Goal: Task Accomplishment & Management: Use online tool/utility

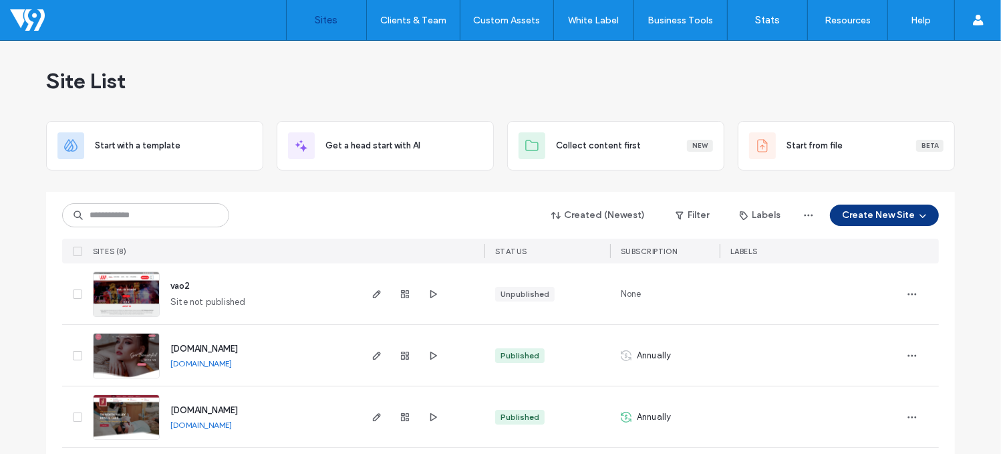
click at [917, 215] on icon "button" at bounding box center [922, 215] width 11 height 11
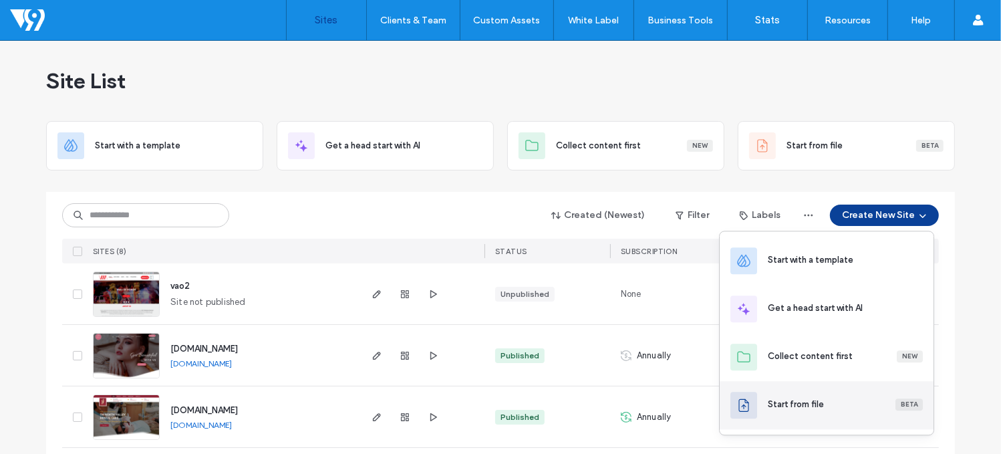
click at [839, 405] on div "Start from file Beta" at bounding box center [845, 403] width 155 height 13
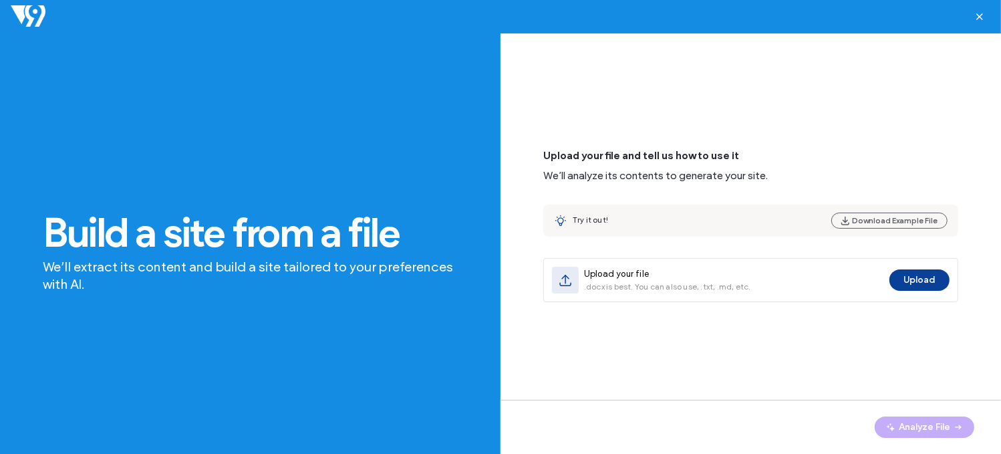
click at [631, 212] on div "Try it out! Download Example File" at bounding box center [750, 220] width 415 height 32
click at [870, 220] on button "Download Example File" at bounding box center [889, 220] width 116 height 16
click at [975, 19] on icon "button" at bounding box center [979, 16] width 11 height 11
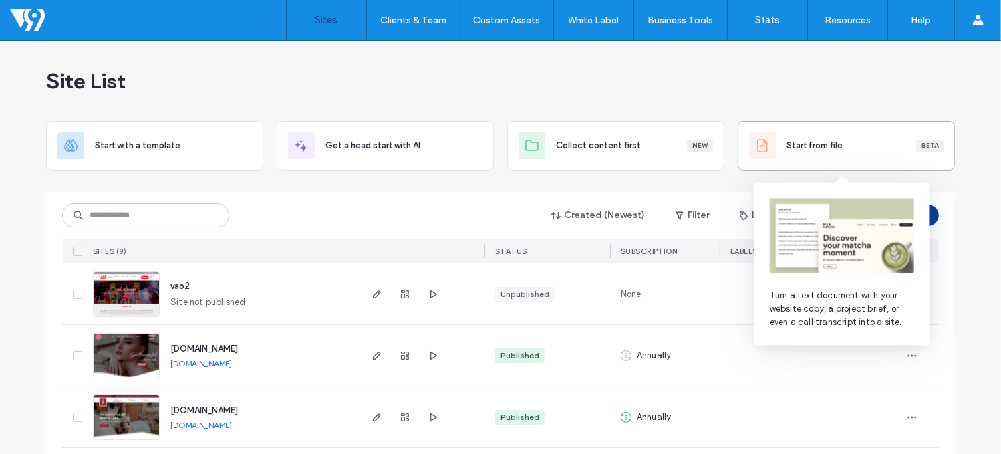
click at [766, 157] on div at bounding box center [762, 145] width 27 height 27
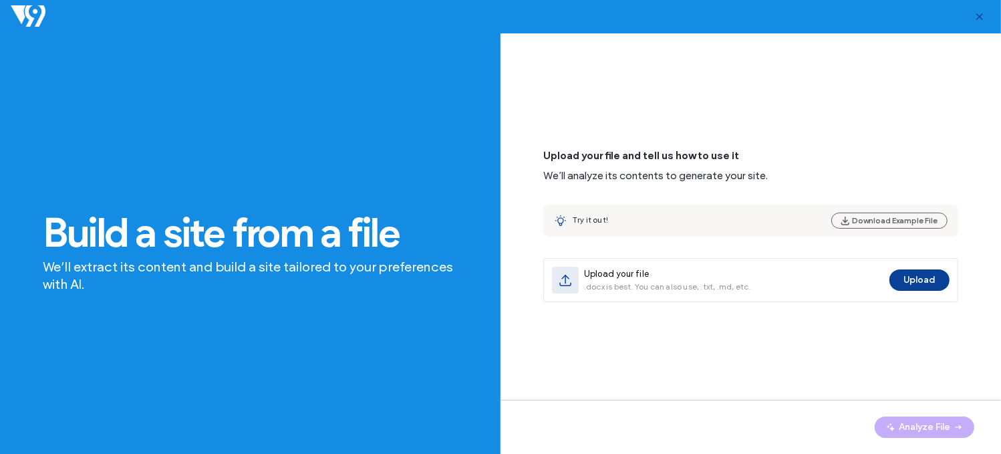
click at [978, 19] on icon "button" at bounding box center [979, 16] width 11 height 11
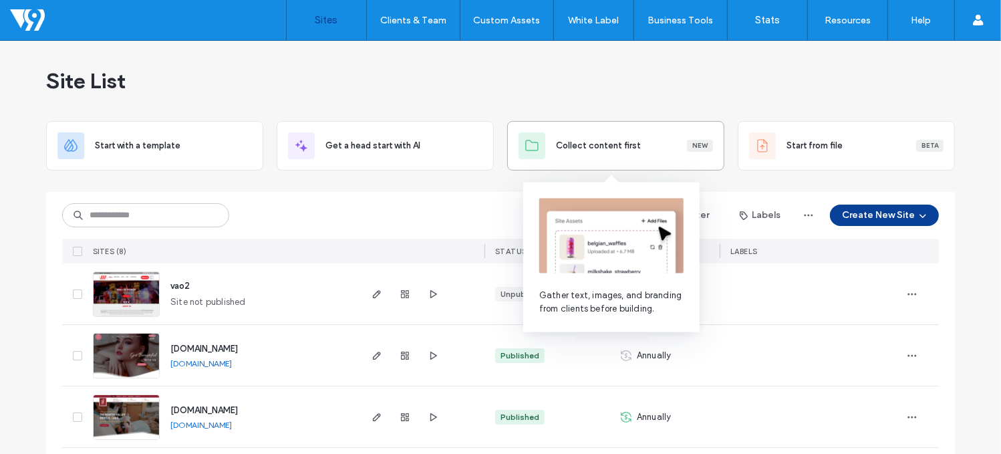
click at [572, 125] on div "Collect content first New" at bounding box center [615, 145] width 217 height 49
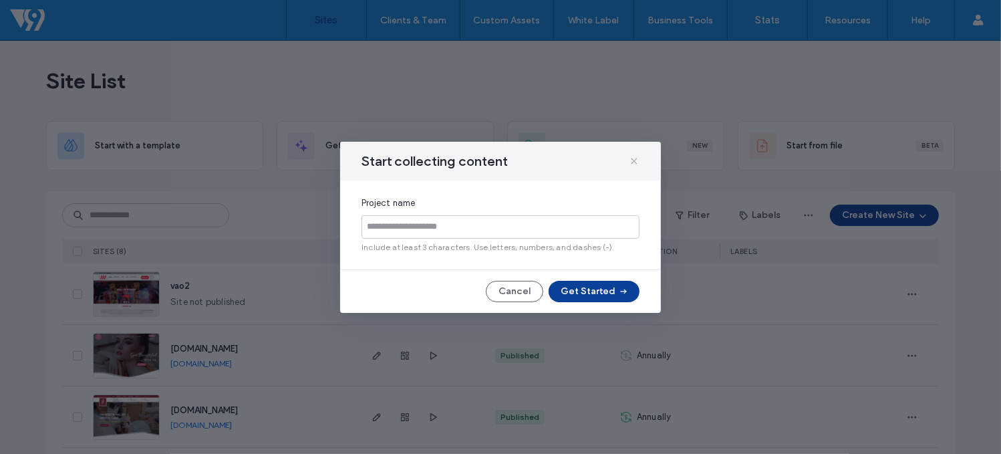
click at [631, 160] on icon at bounding box center [634, 161] width 11 height 11
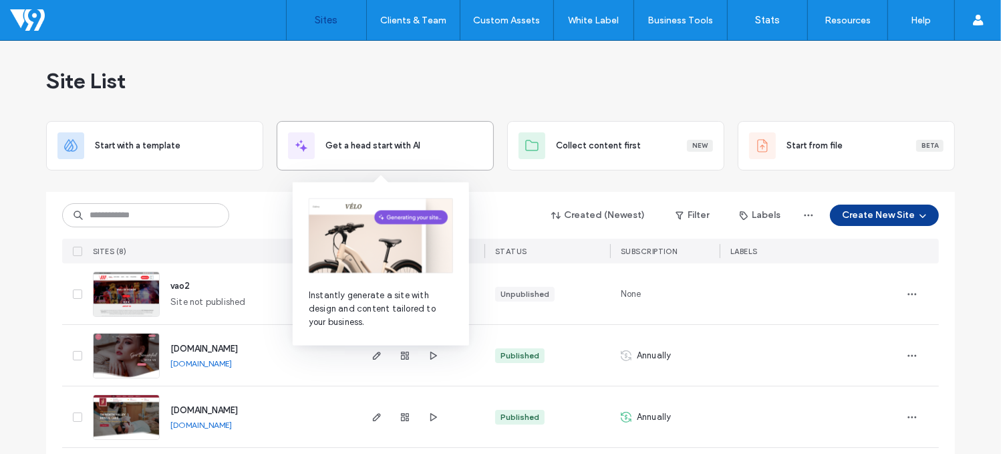
click at [390, 150] on span "Get a head start with AI" at bounding box center [372, 145] width 95 height 13
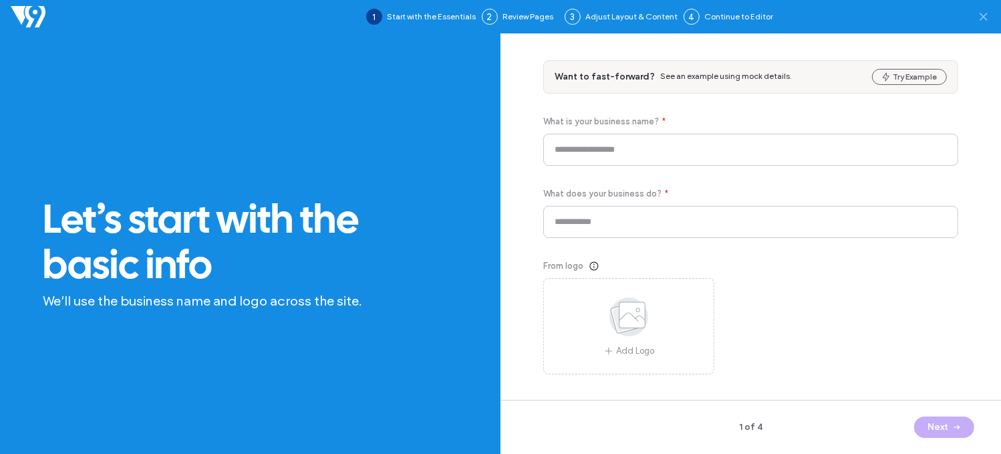
click at [988, 14] on icon at bounding box center [983, 16] width 13 height 13
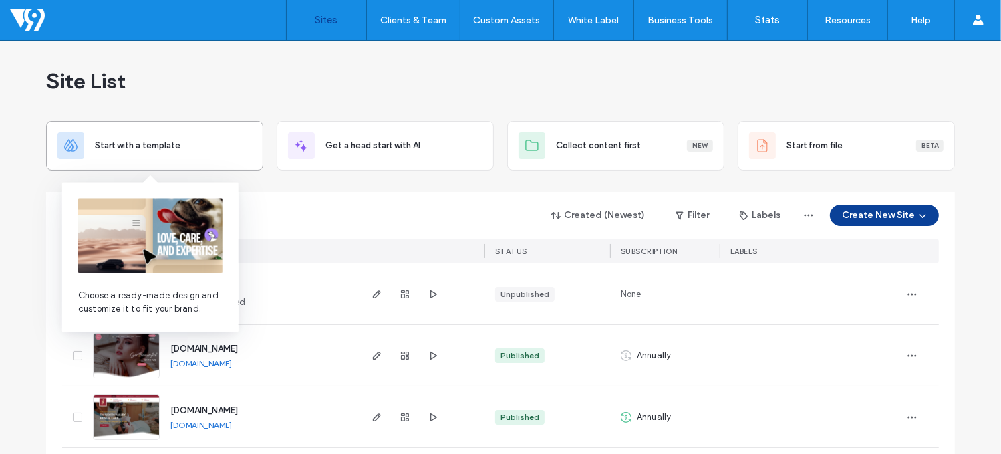
click at [128, 134] on div "Start with a template" at bounding box center [154, 145] width 194 height 27
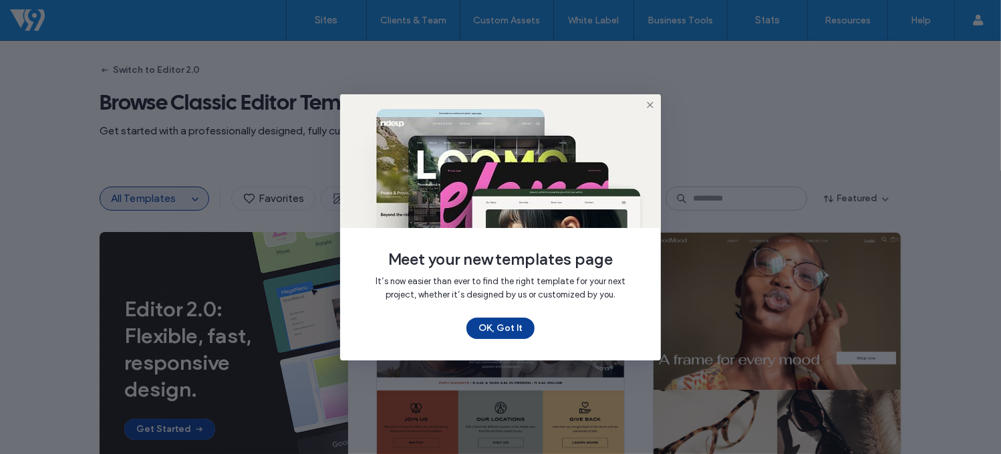
click at [649, 102] on icon at bounding box center [650, 105] width 11 height 11
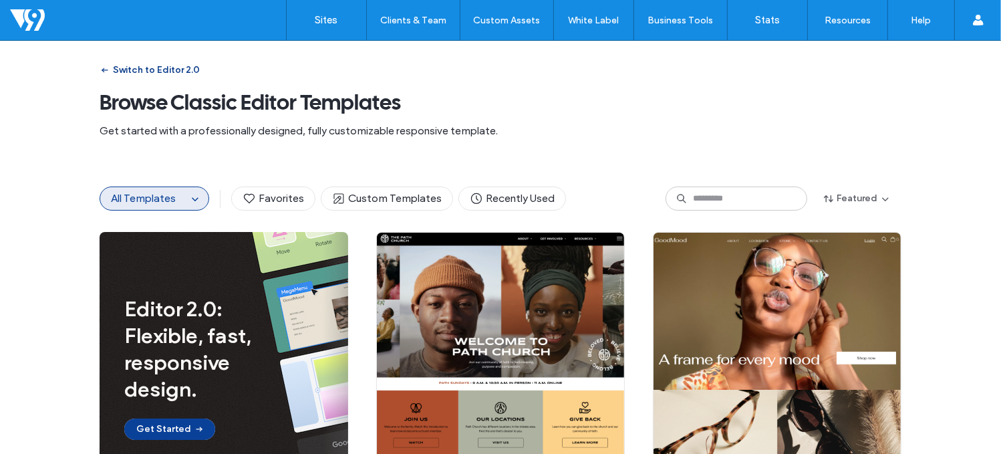
click at [114, 69] on button "Switch to Editor 2.0" at bounding box center [150, 69] width 100 height 21
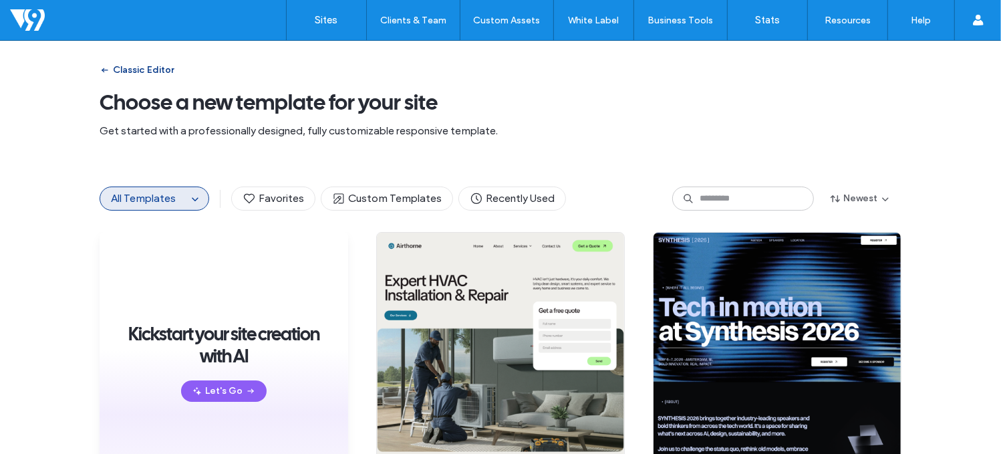
click at [101, 75] on icon "button" at bounding box center [105, 70] width 11 height 11
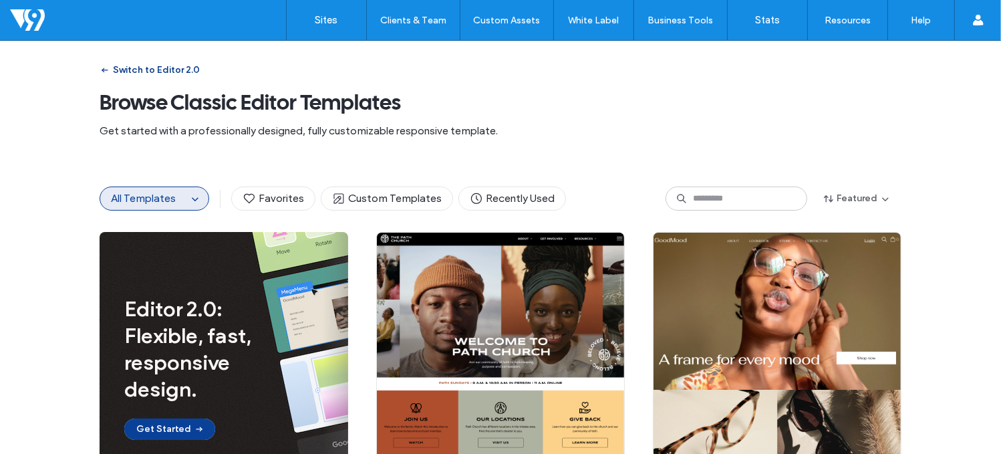
click at [101, 75] on icon "button" at bounding box center [105, 70] width 11 height 11
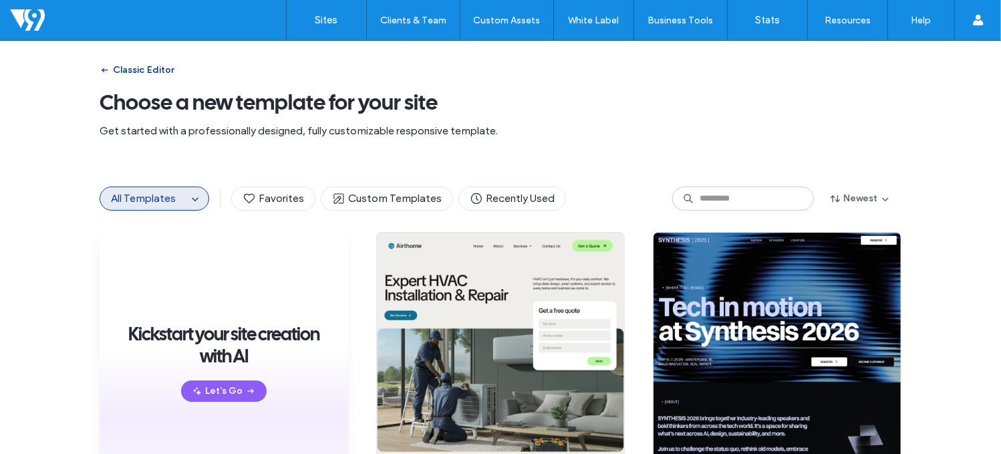
click at [105, 62] on span "button" at bounding box center [106, 70] width 13 height 20
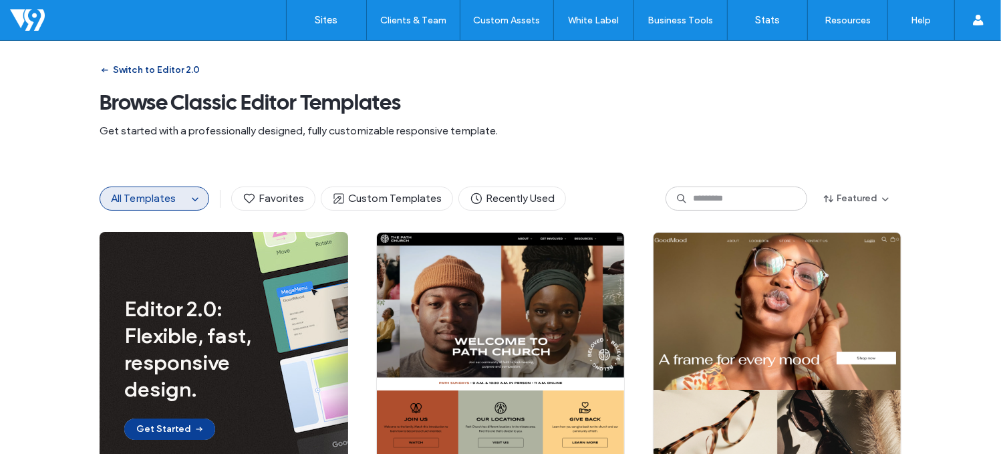
click at [133, 69] on button "Switch to Editor 2.0" at bounding box center [150, 69] width 100 height 21
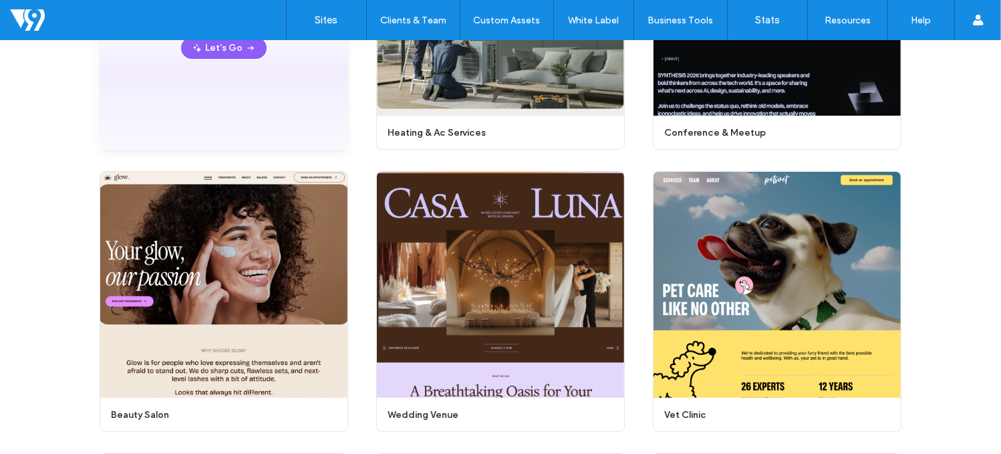
scroll to position [337, 0]
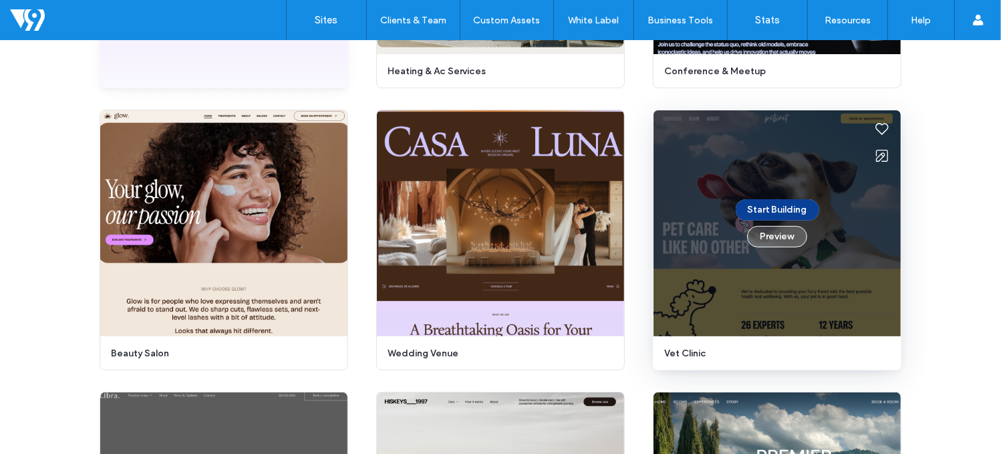
click at [764, 232] on button "Preview" at bounding box center [777, 236] width 60 height 21
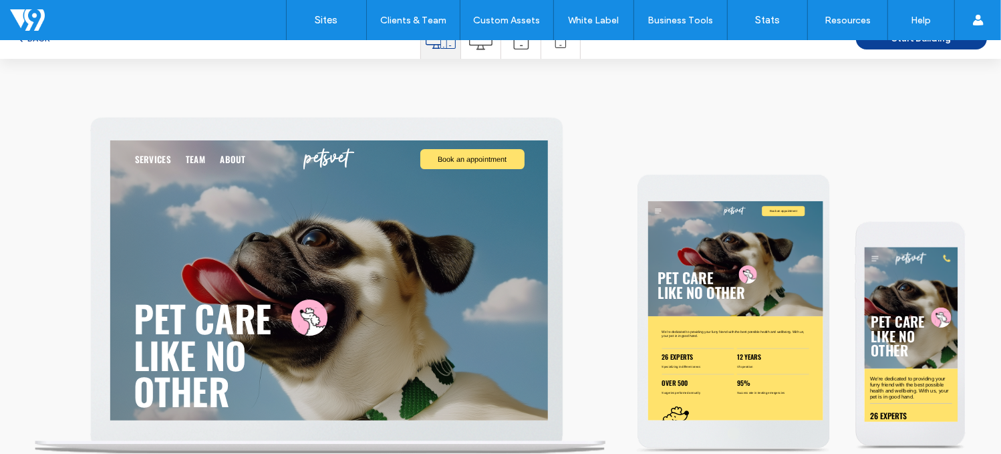
scroll to position [0, 0]
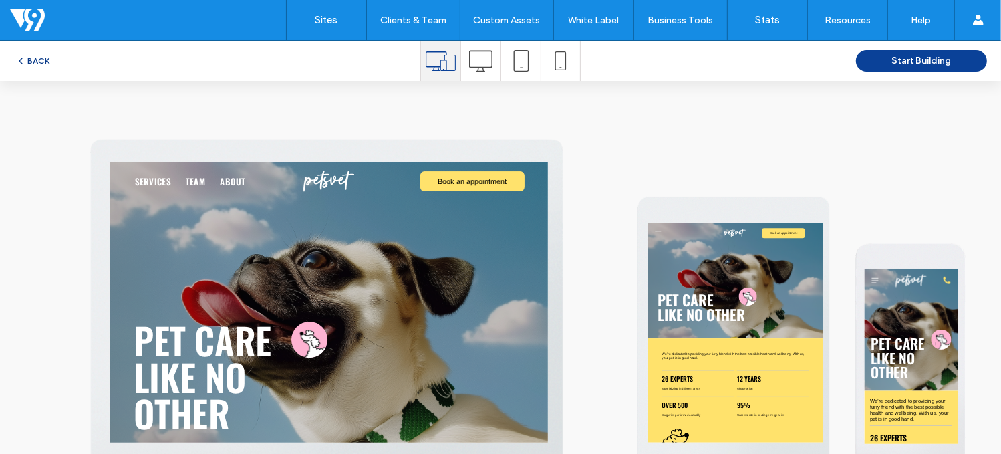
click at [37, 57] on button "BACK" at bounding box center [32, 61] width 34 height 16
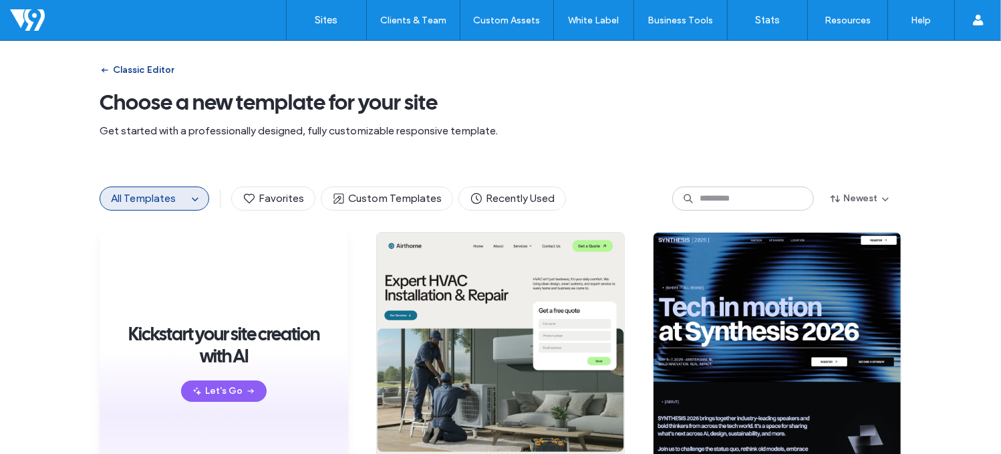
click at [100, 65] on icon "button" at bounding box center [105, 70] width 11 height 11
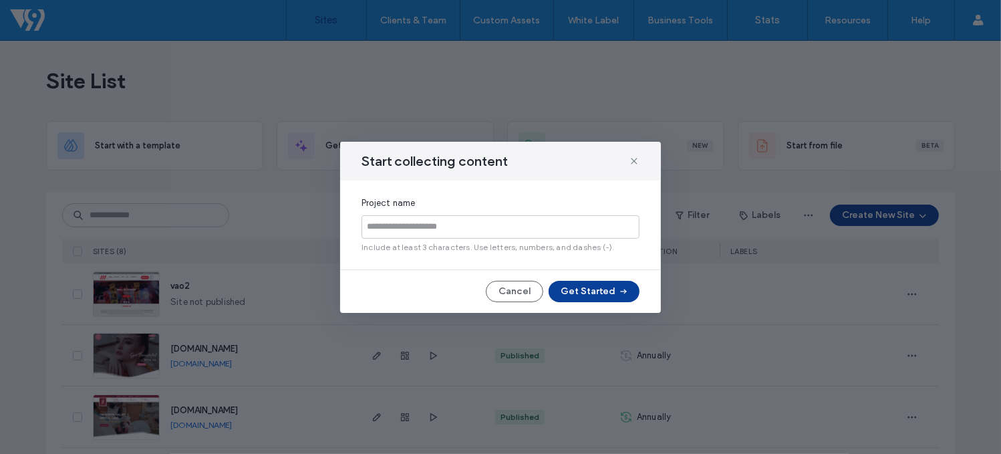
click at [434, 229] on input at bounding box center [500, 226] width 278 height 23
click at [434, 228] on input "**" at bounding box center [500, 226] width 278 height 23
type input "*********"
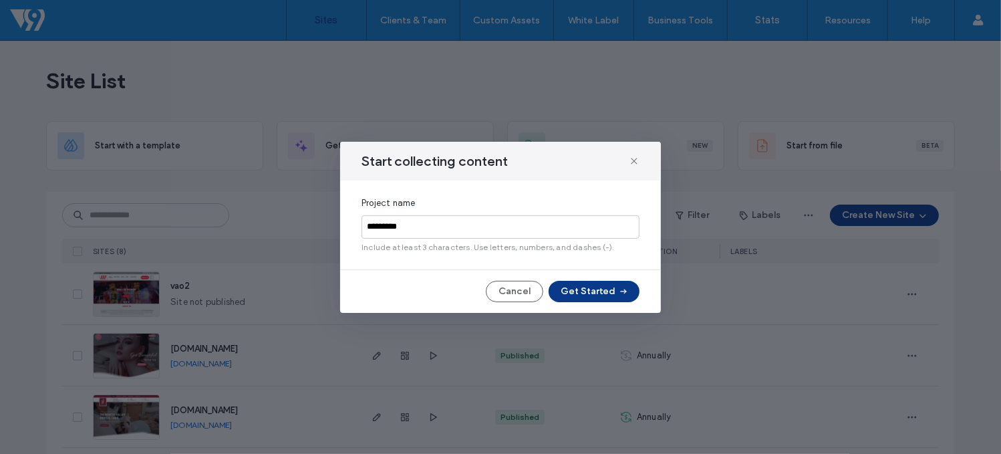
click at [613, 290] on button "Get Started" at bounding box center [593, 291] width 91 height 21
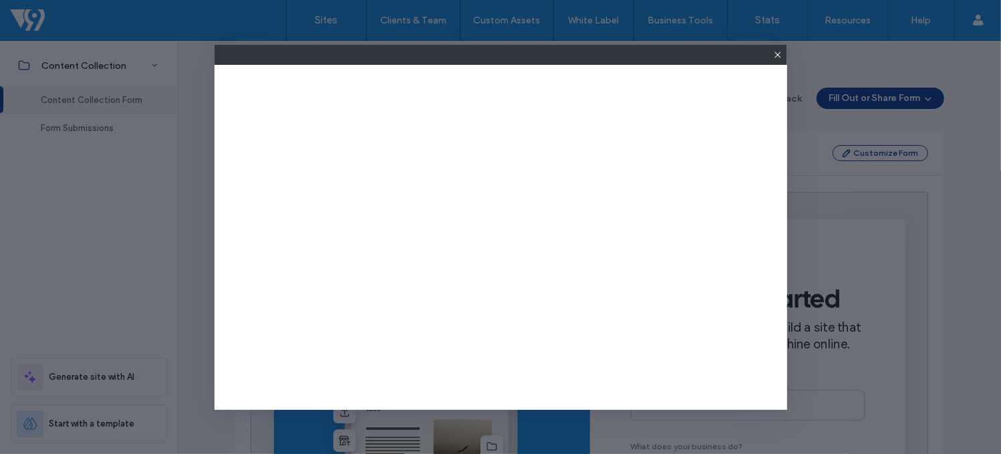
click at [773, 55] on icon at bounding box center [777, 54] width 11 height 11
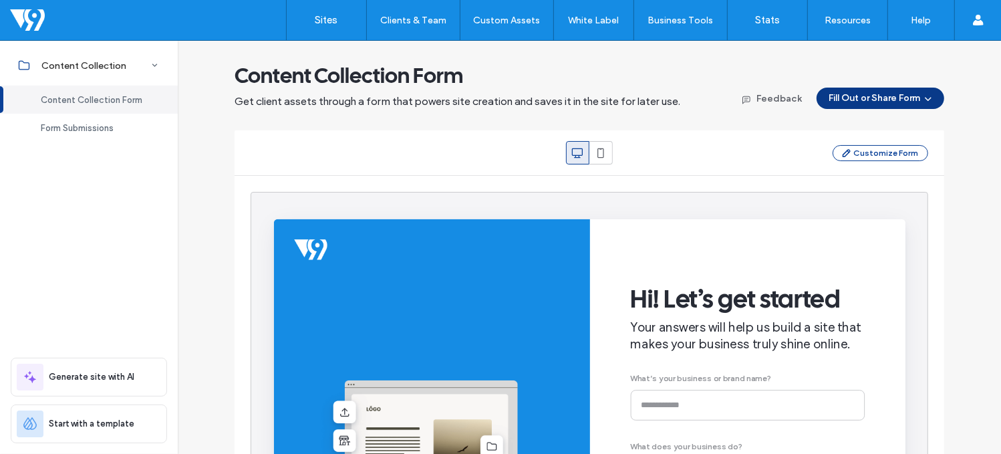
click at [923, 102] on icon "button" at bounding box center [928, 98] width 11 height 11
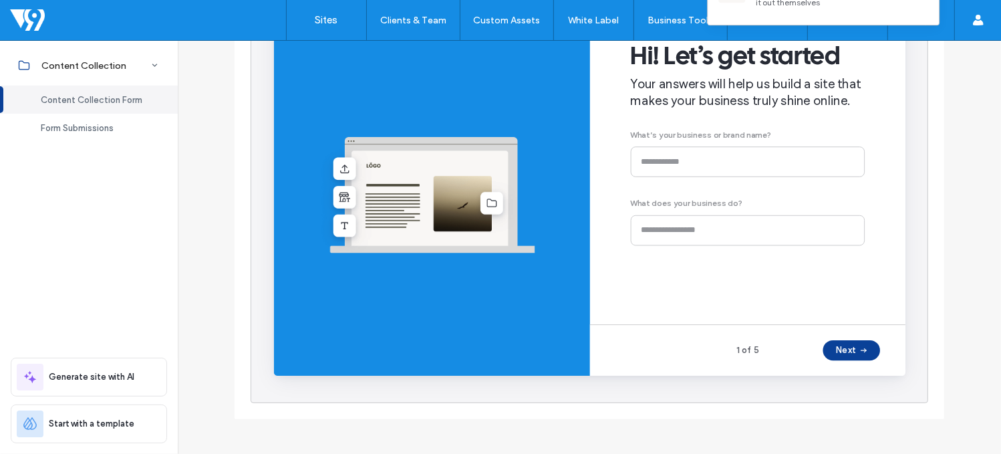
scroll to position [43, 0]
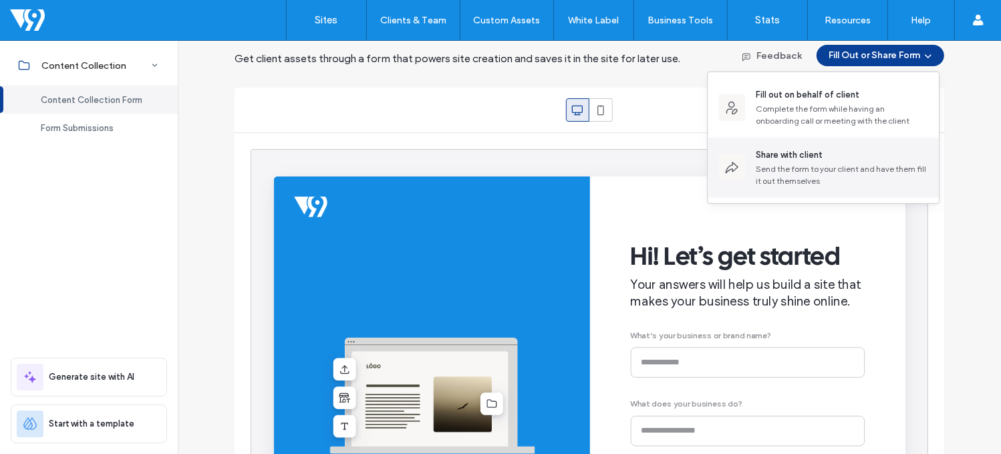
click at [808, 182] on div "Send the form to your client and have them fill it out themselves" at bounding box center [842, 175] width 172 height 24
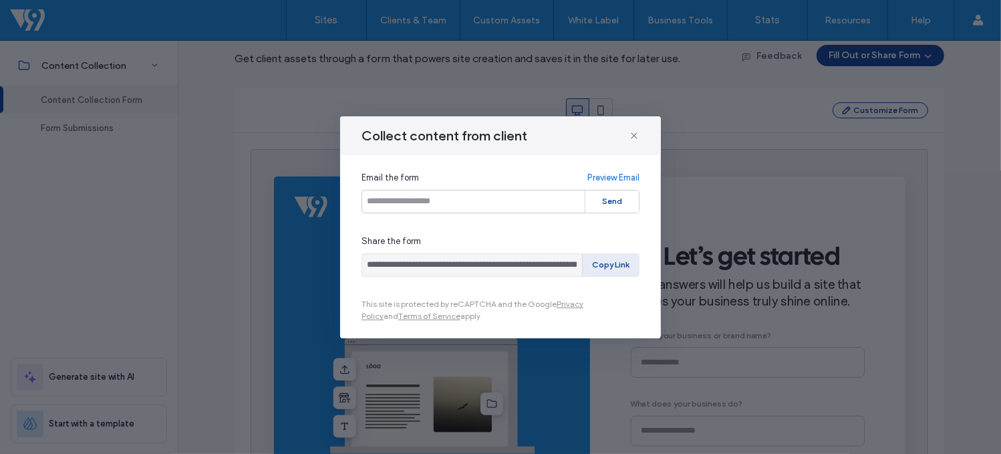
click at [615, 261] on button "Copy Link" at bounding box center [610, 265] width 56 height 22
click at [637, 133] on icon at bounding box center [634, 135] width 11 height 11
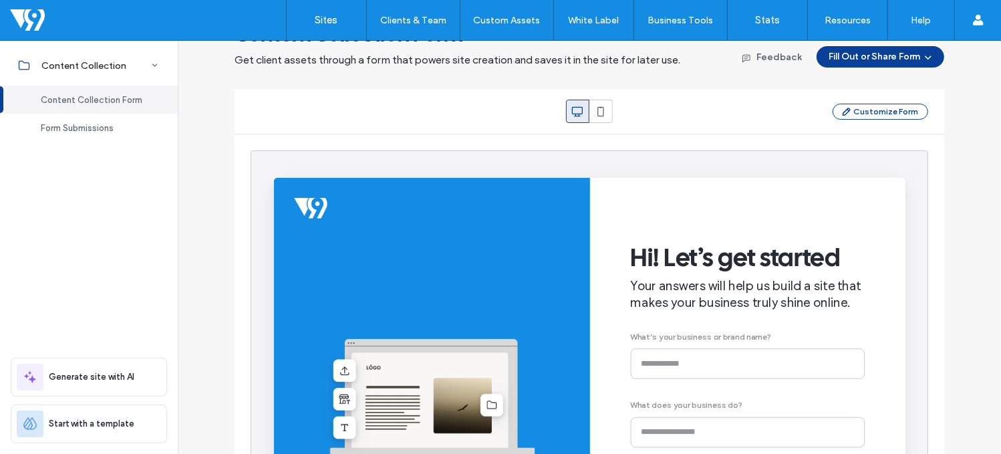
scroll to position [0, 0]
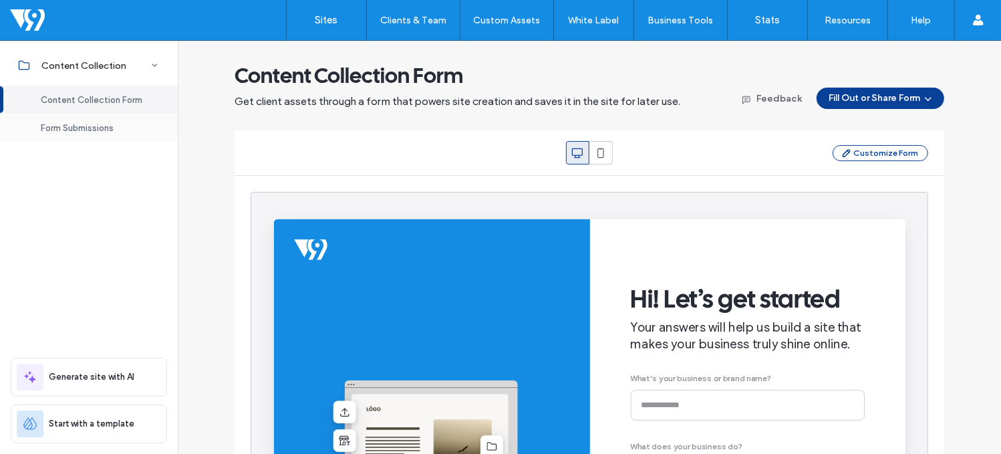
click at [77, 129] on span "Form Submissions" at bounding box center [77, 128] width 73 height 10
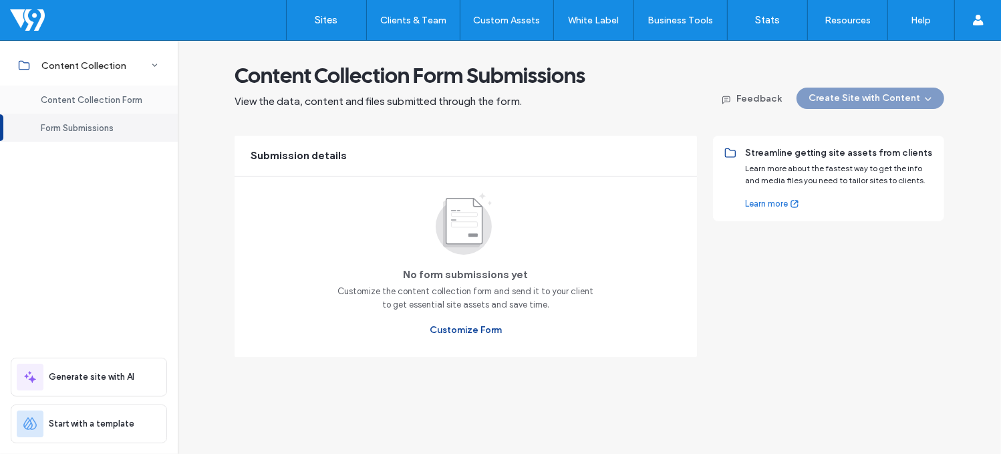
click at [125, 100] on span "Content Collection Form" at bounding box center [92, 100] width 102 height 10
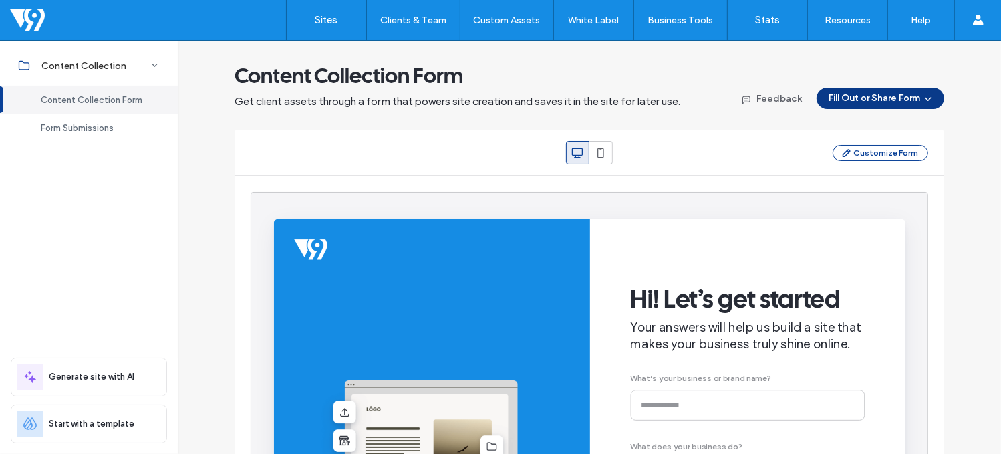
click at [871, 92] on button "Fill Out or Share Form" at bounding box center [880, 98] width 128 height 21
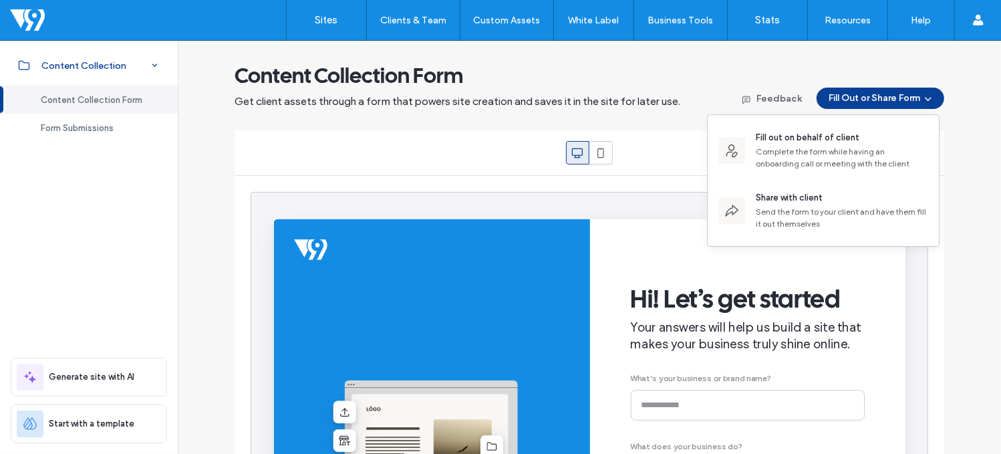
click at [134, 62] on div "Content Collection" at bounding box center [89, 65] width 178 height 29
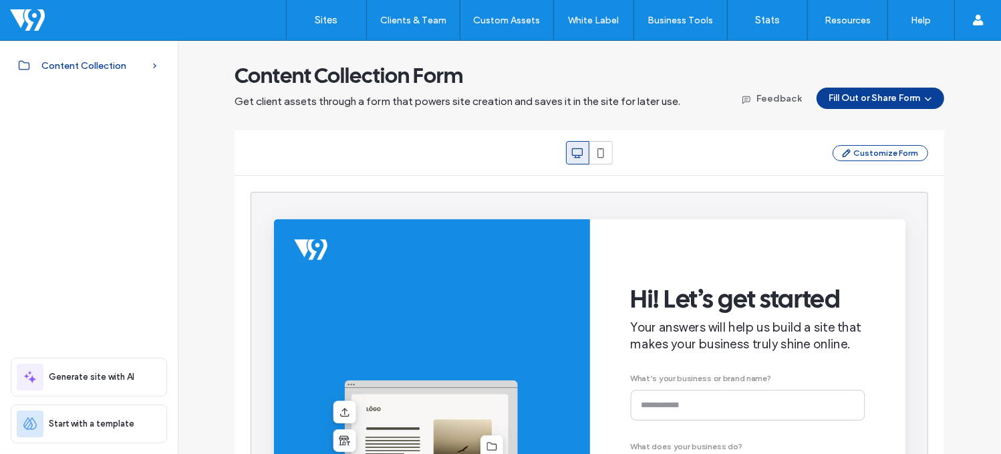
click at [134, 62] on div "Content Collection" at bounding box center [89, 65] width 178 height 29
click at [313, 15] on link "Sites" at bounding box center [326, 20] width 79 height 40
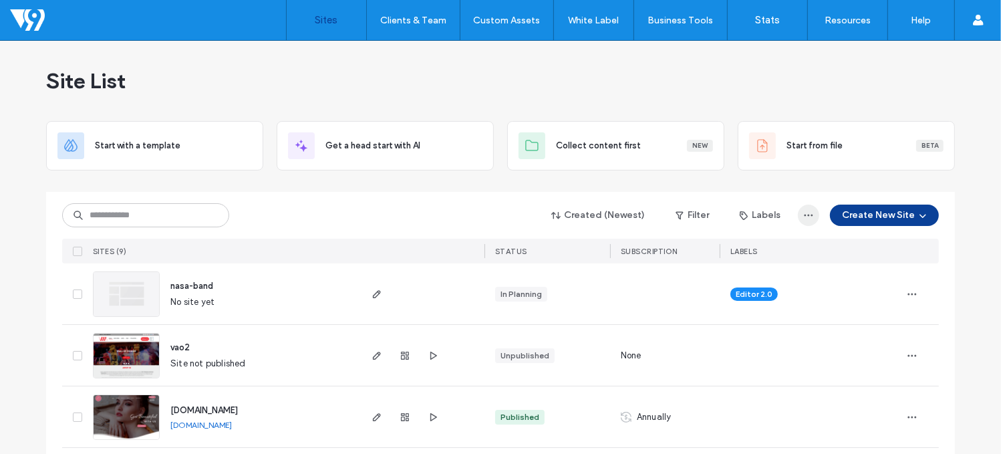
click at [805, 215] on icon "button" at bounding box center [808, 215] width 11 height 11
click at [908, 293] on use "button" at bounding box center [912, 294] width 9 height 2
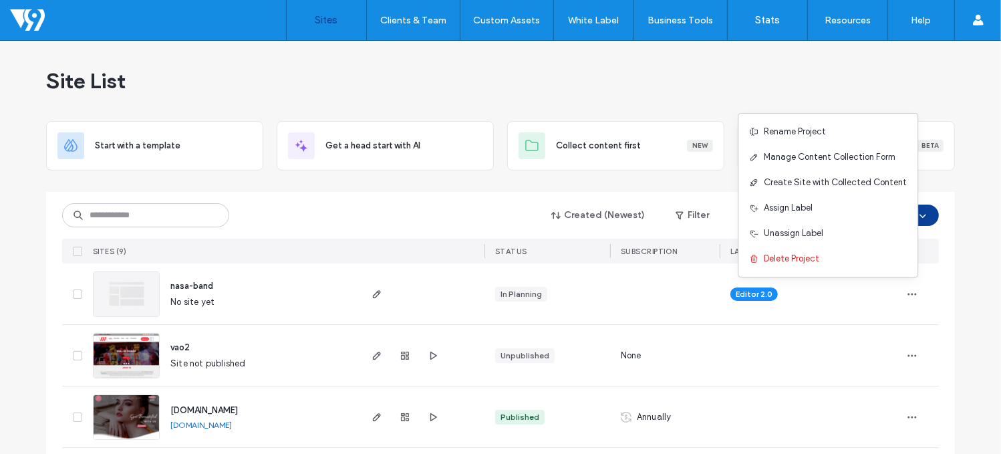
click at [780, 89] on div "Site List" at bounding box center [500, 81] width 908 height 80
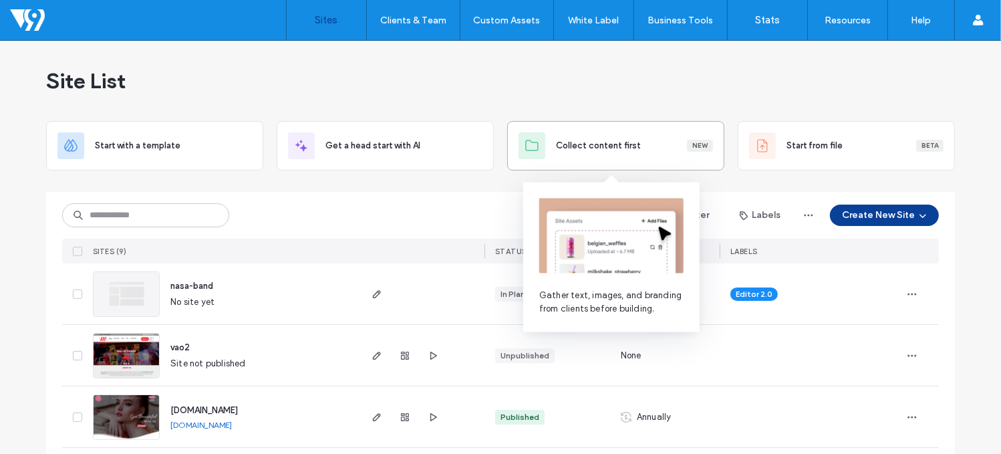
click at [648, 151] on div "Collect content first New" at bounding box center [634, 145] width 157 height 13
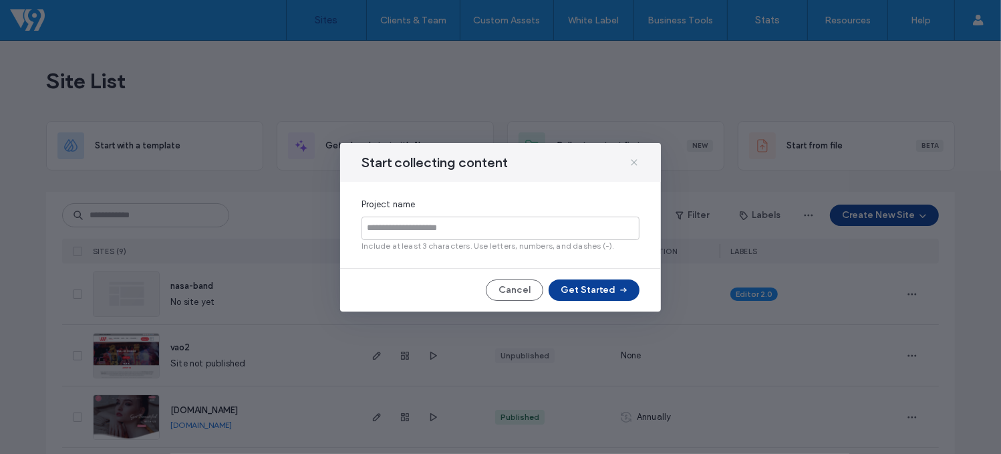
click at [631, 159] on use at bounding box center [634, 162] width 6 height 6
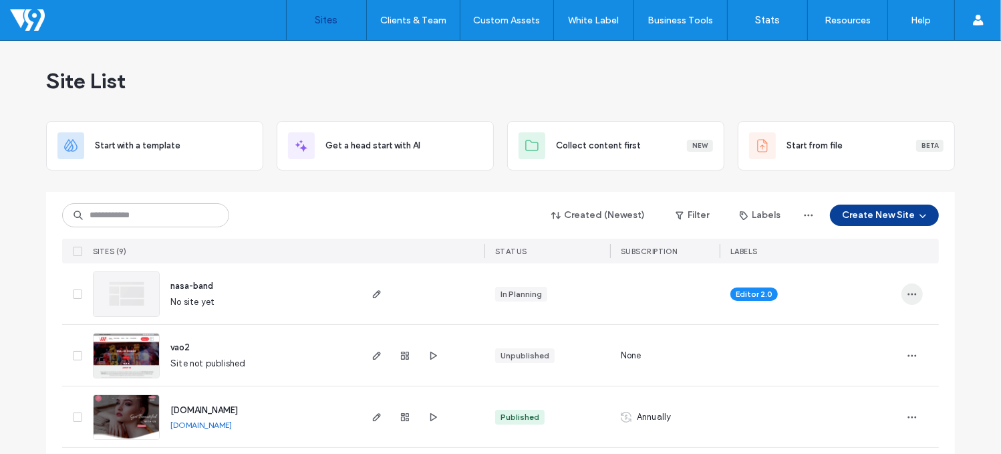
click at [911, 291] on icon "button" at bounding box center [911, 294] width 11 height 11
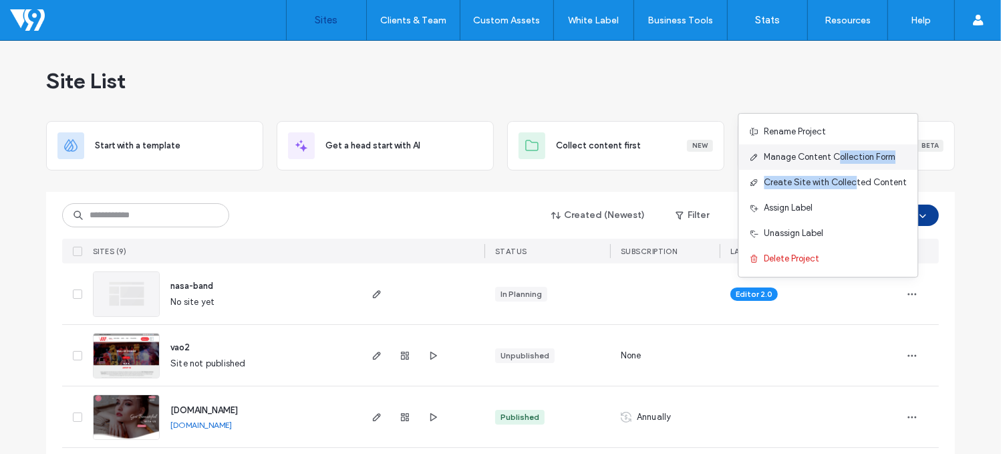
drag, startPoint x: 859, startPoint y: 182, endPoint x: 846, endPoint y: 160, distance: 26.0
click at [846, 160] on div "Rename Project Manage Content Collection Form Create Site with Collected Conten…" at bounding box center [827, 195] width 180 height 164
click at [830, 158] on span "Manage Content Collection Form" at bounding box center [830, 156] width 132 height 13
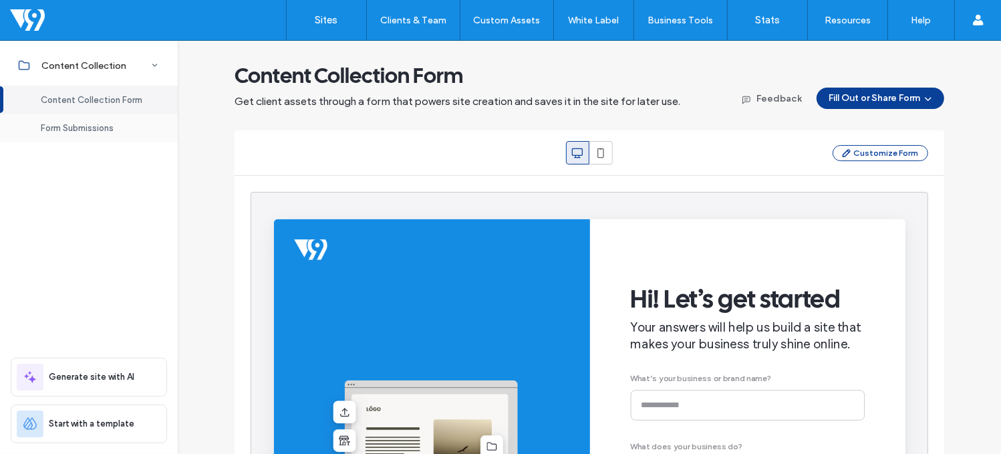
click at [59, 118] on div "Form Submissions" at bounding box center [89, 128] width 178 height 28
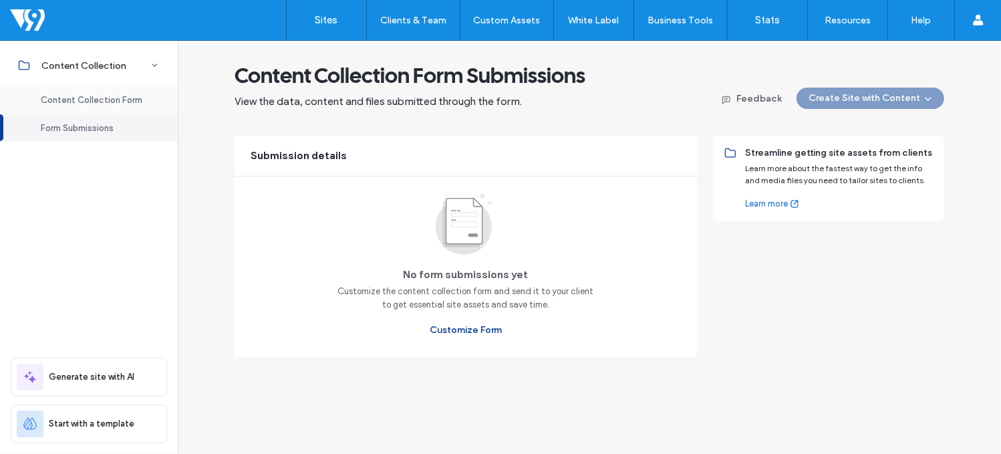
click at [92, 102] on span "Content Collection Form" at bounding box center [92, 100] width 102 height 10
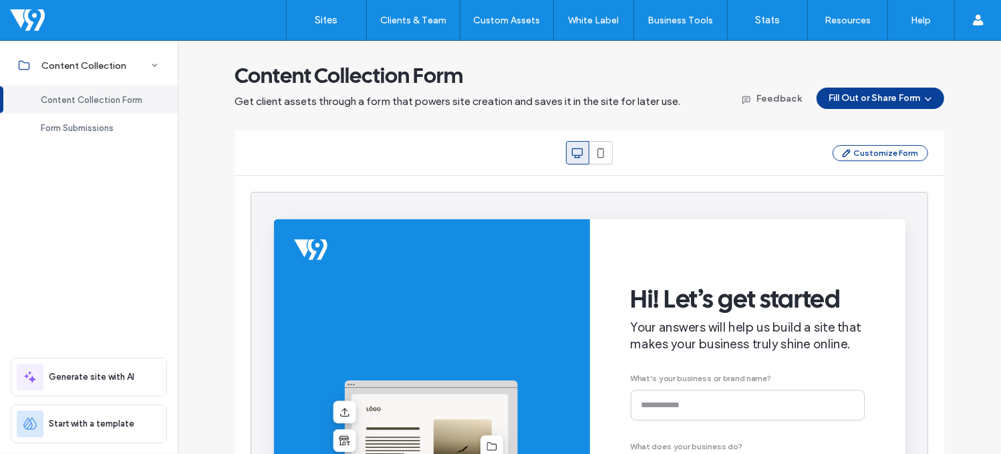
scroll to position [243, 0]
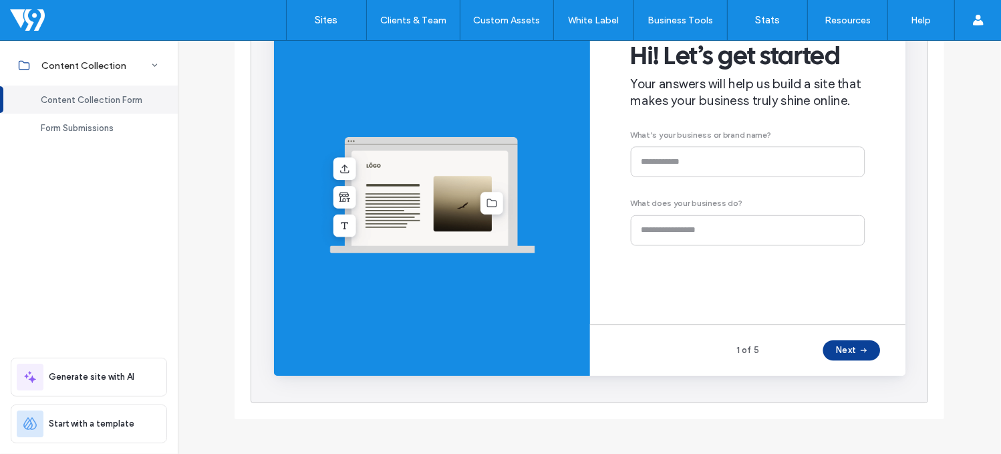
click at [728, 195] on div "Hi! Let’s get started Your answers will help us build a site that makes your bu…" at bounding box center [772, 151] width 247 height 297
click at [743, 166] on div "Hi! Let’s get started Your answers will help us build a site that makes your bu…" at bounding box center [772, 151] width 247 height 297
click at [891, 365] on icon "button" at bounding box center [893, 370] width 11 height 11
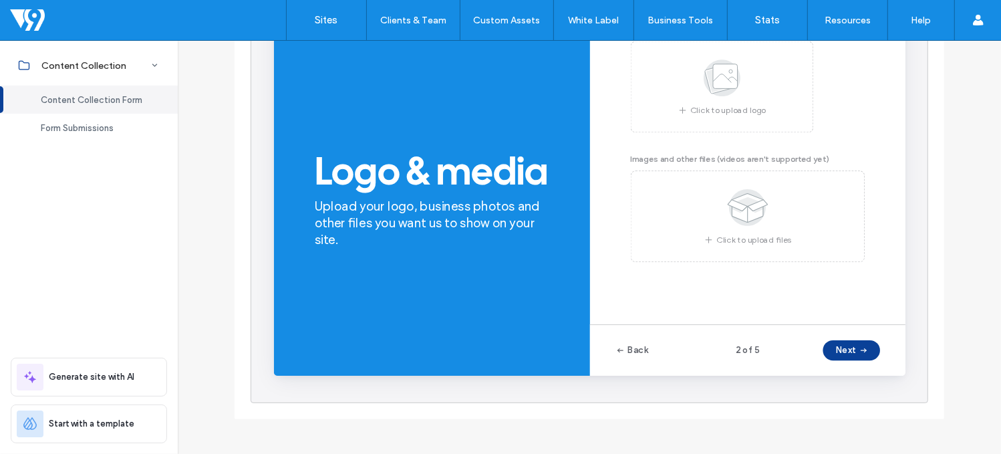
click at [883, 381] on div "Back 2 of 5 Next" at bounding box center [772, 370] width 333 height 54
click at [878, 375] on button "Next" at bounding box center [881, 369] width 60 height 21
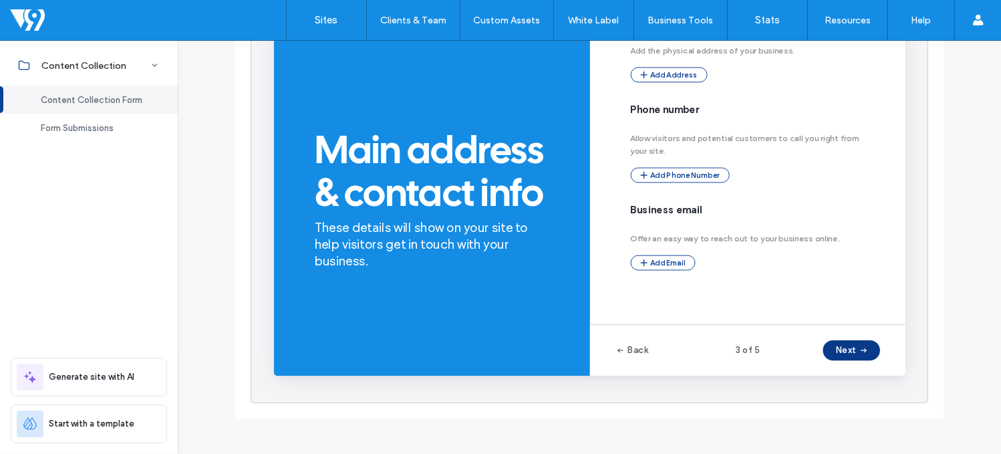
scroll to position [176, 0]
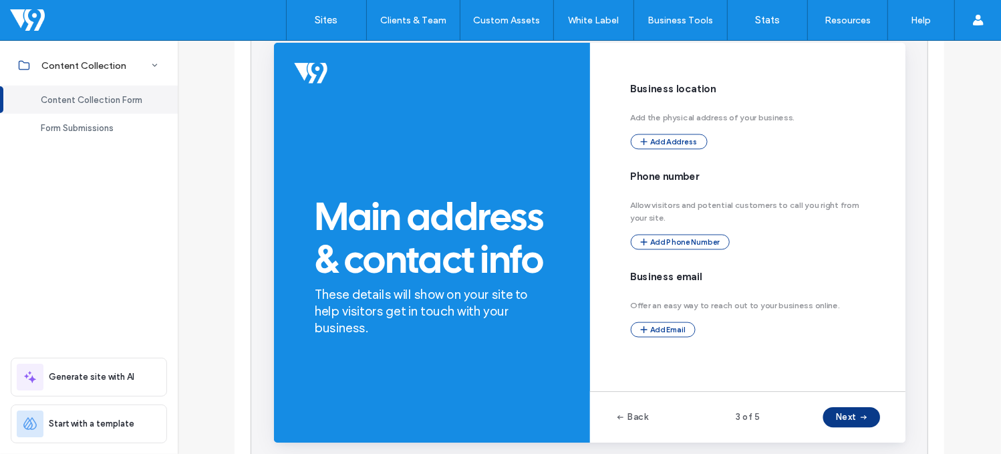
click at [884, 442] on button "Next" at bounding box center [881, 436] width 60 height 21
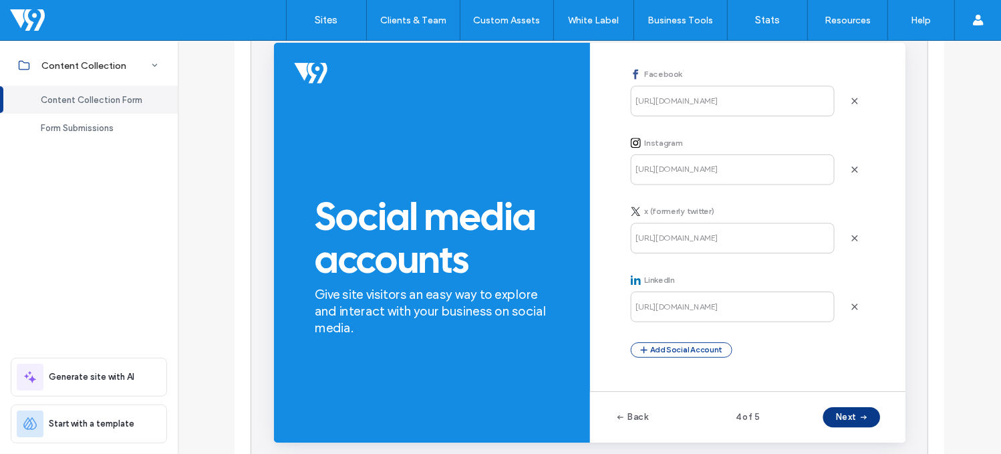
click at [884, 442] on button "Next" at bounding box center [881, 436] width 60 height 21
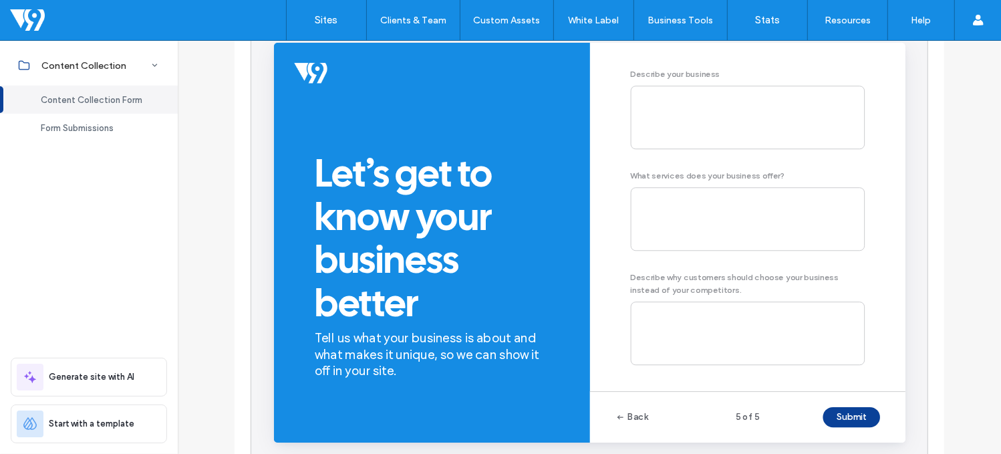
click at [884, 442] on button "Submit" at bounding box center [881, 436] width 60 height 21
click at [877, 434] on button "Submit" at bounding box center [881, 436] width 60 height 21
click at [638, 432] on icon "button" at bounding box center [638, 436] width 11 height 11
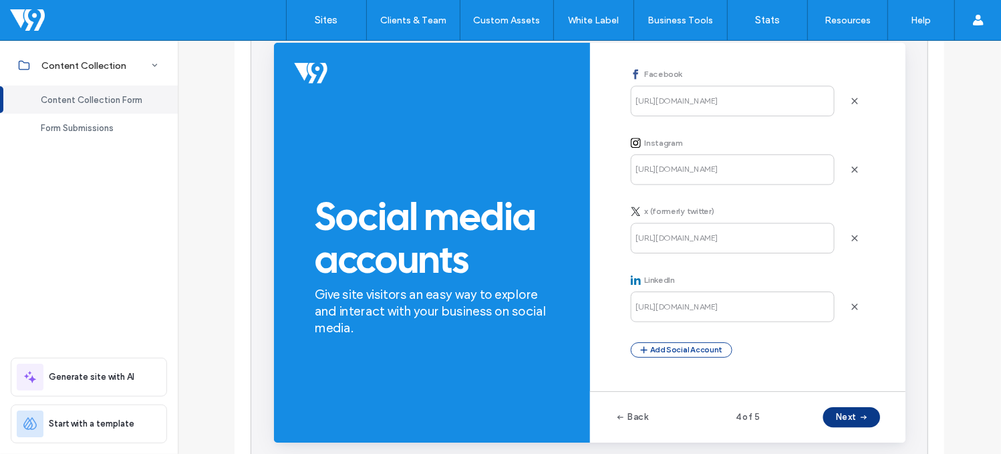
click at [873, 440] on button "Next" at bounding box center [881, 436] width 60 height 21
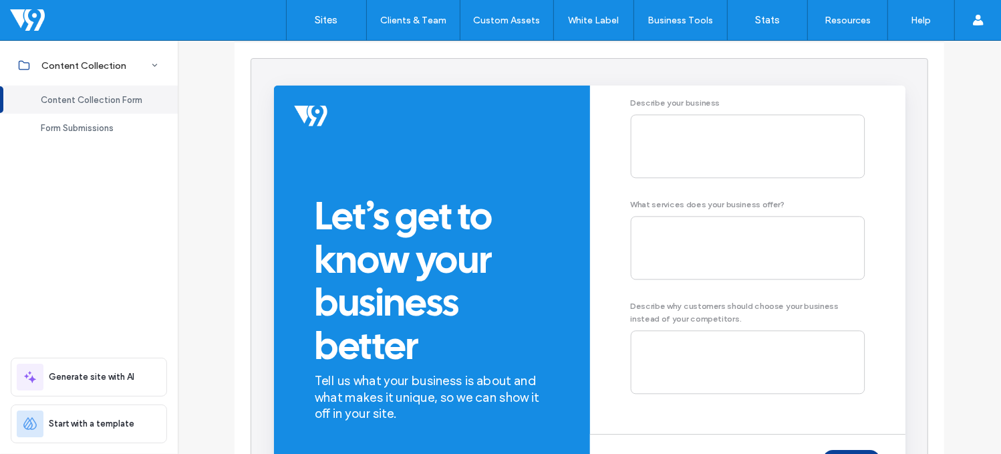
scroll to position [243, 0]
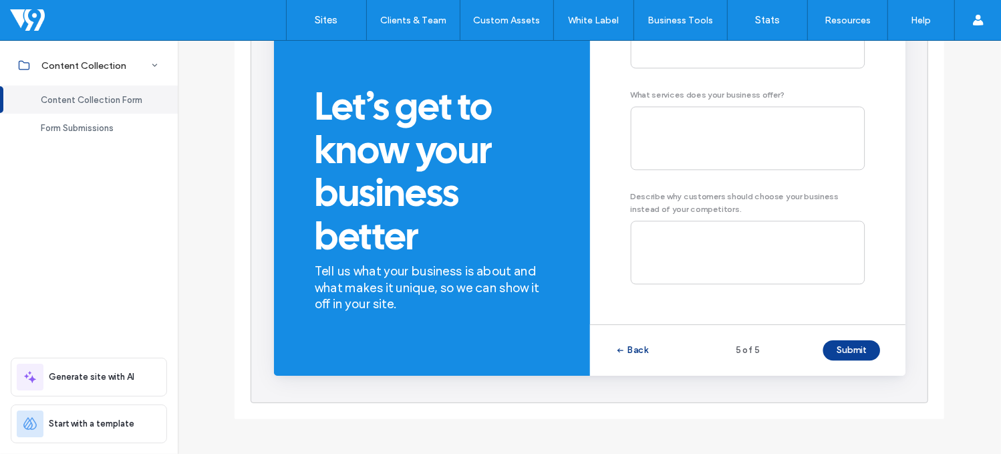
click at [651, 371] on button "Back" at bounding box center [650, 369] width 35 height 21
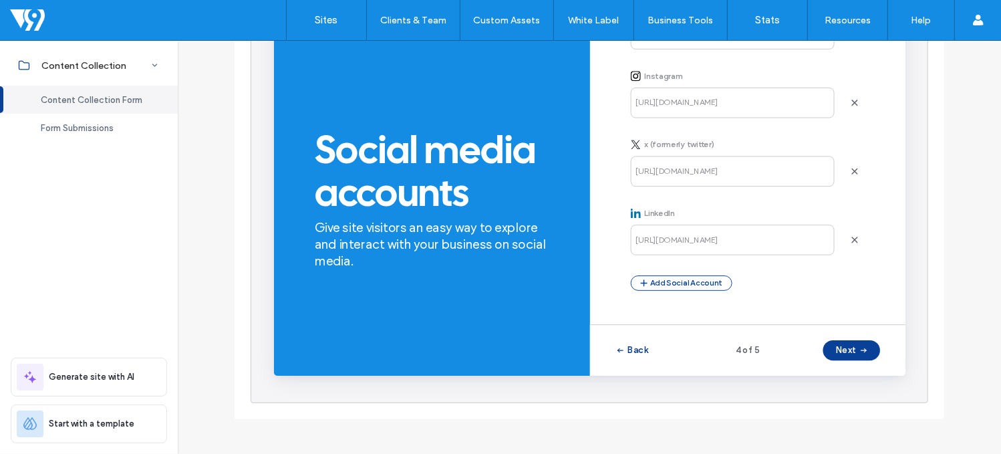
click at [649, 363] on button "Back" at bounding box center [650, 369] width 35 height 21
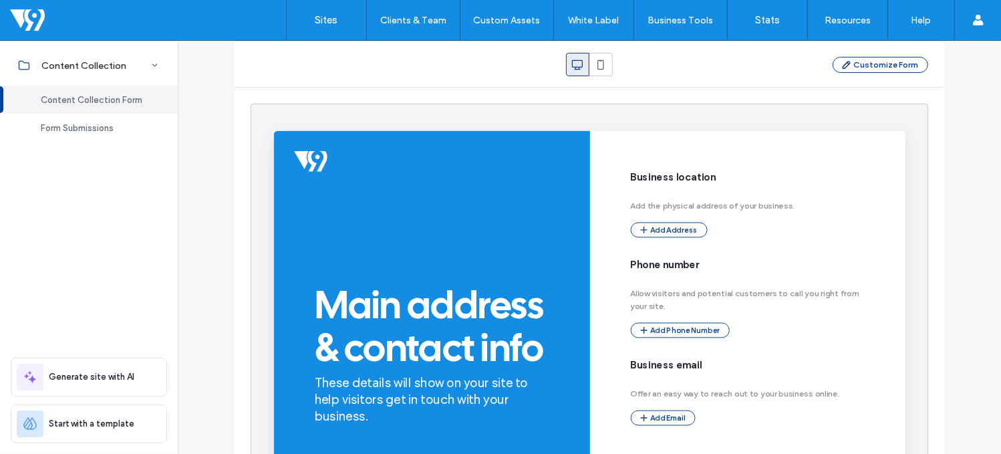
scroll to position [43, 0]
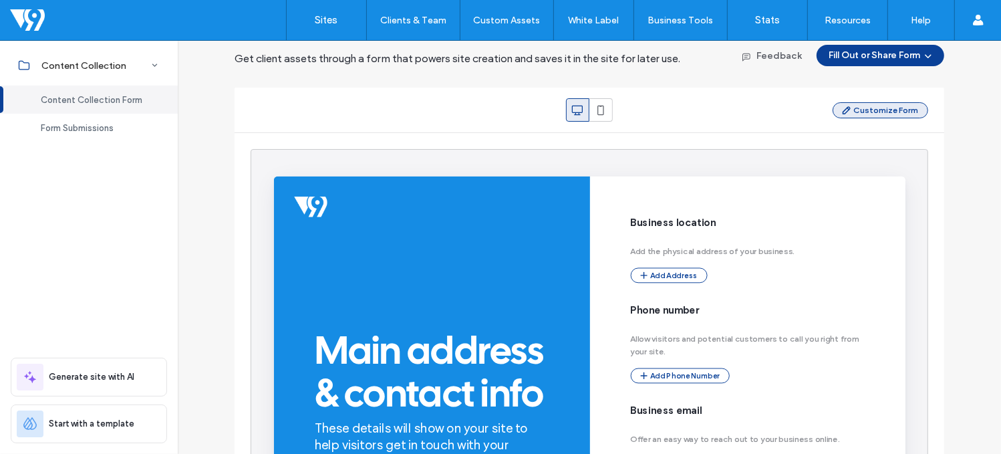
click at [906, 113] on button "Customize Form" at bounding box center [880, 110] width 96 height 16
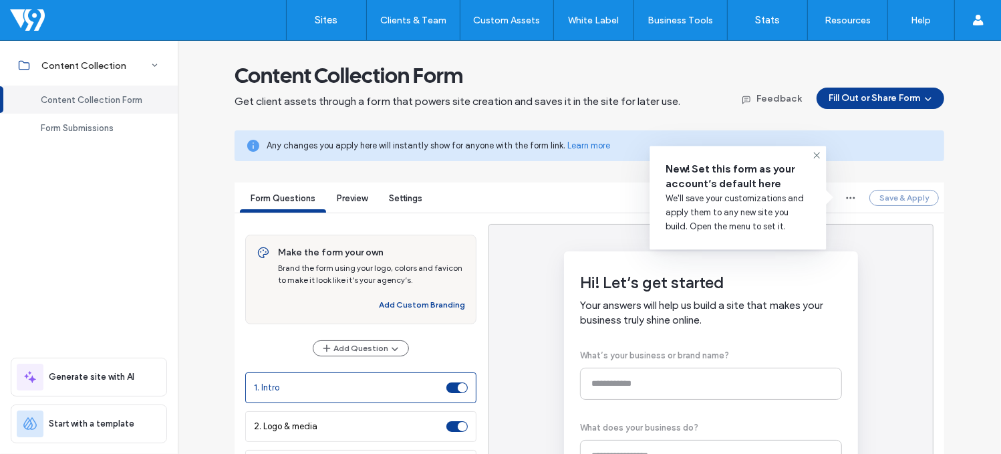
click at [343, 198] on span "Preview" at bounding box center [352, 198] width 31 height 10
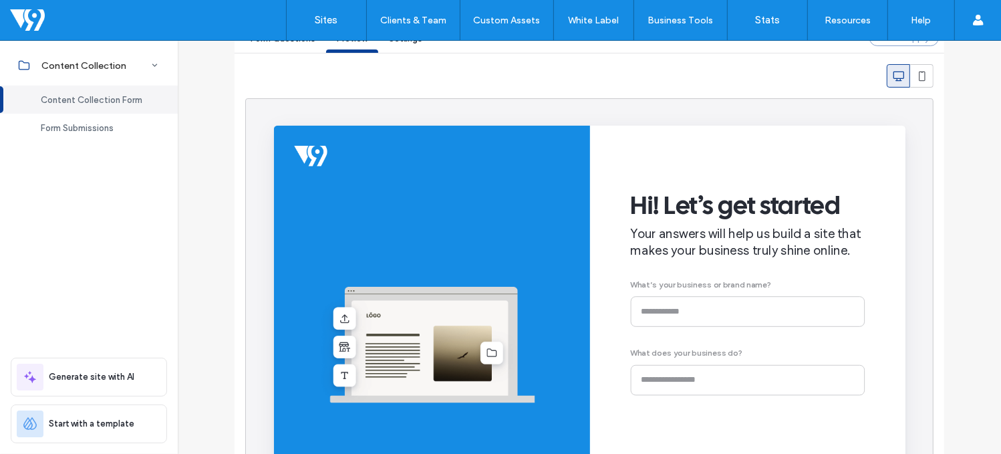
scroll to position [134, 0]
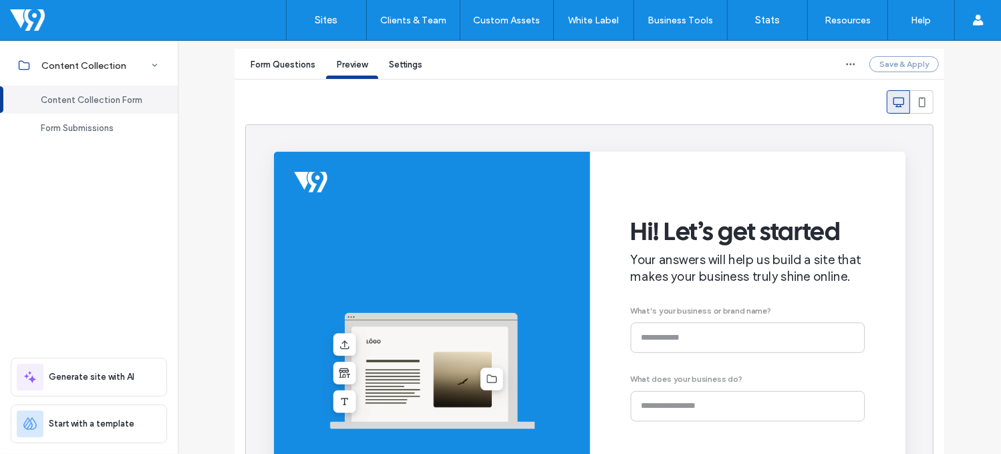
click at [399, 58] on div "Settings" at bounding box center [405, 66] width 55 height 25
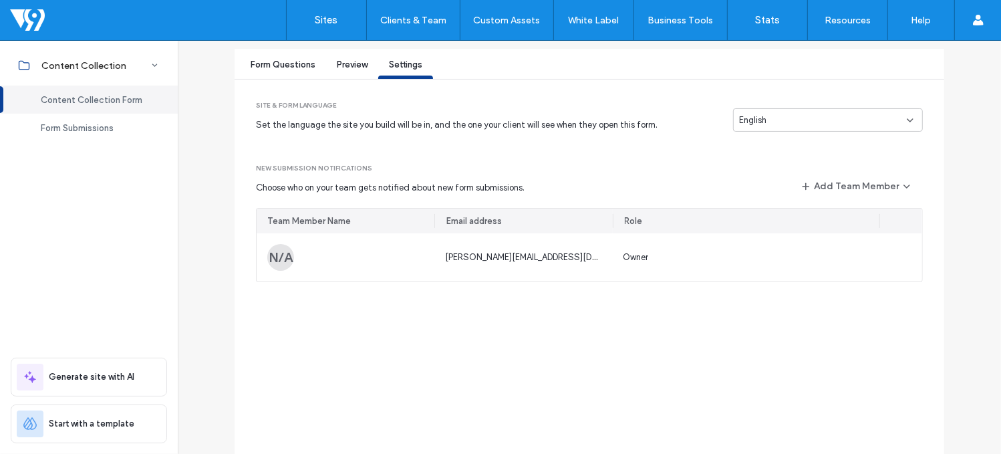
click at [294, 65] on span "Form Questions" at bounding box center [282, 64] width 65 height 10
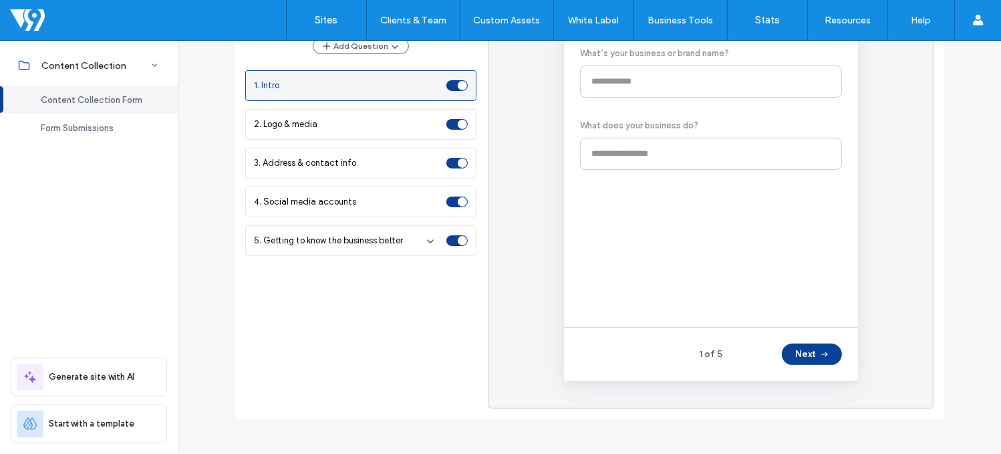
scroll to position [35, 0]
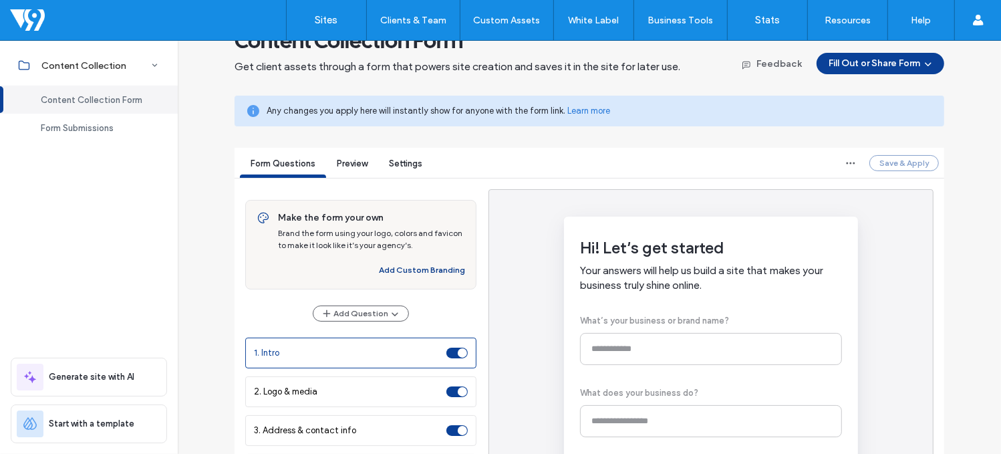
click at [430, 267] on button "Add Custom Branding" at bounding box center [422, 270] width 86 height 16
click at [337, 161] on span "Preview" at bounding box center [352, 163] width 31 height 10
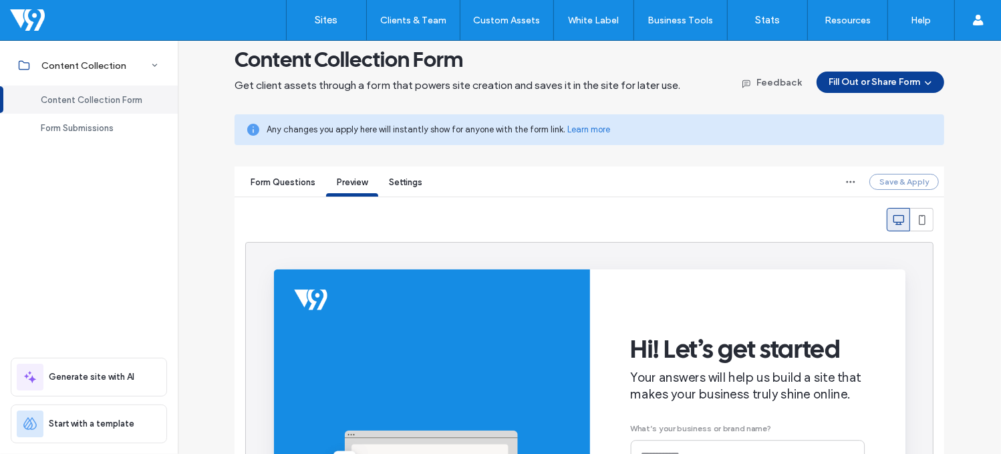
scroll to position [0, 0]
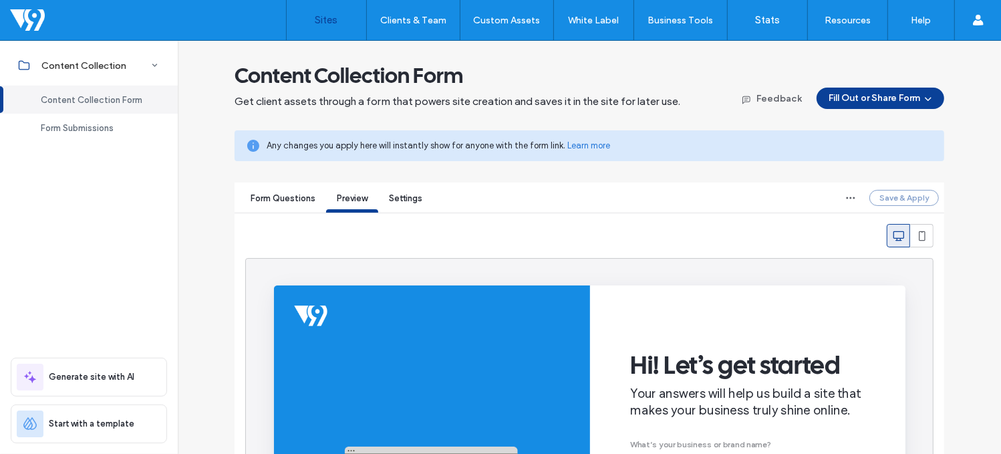
click at [331, 25] on label "Sites" at bounding box center [326, 20] width 23 height 12
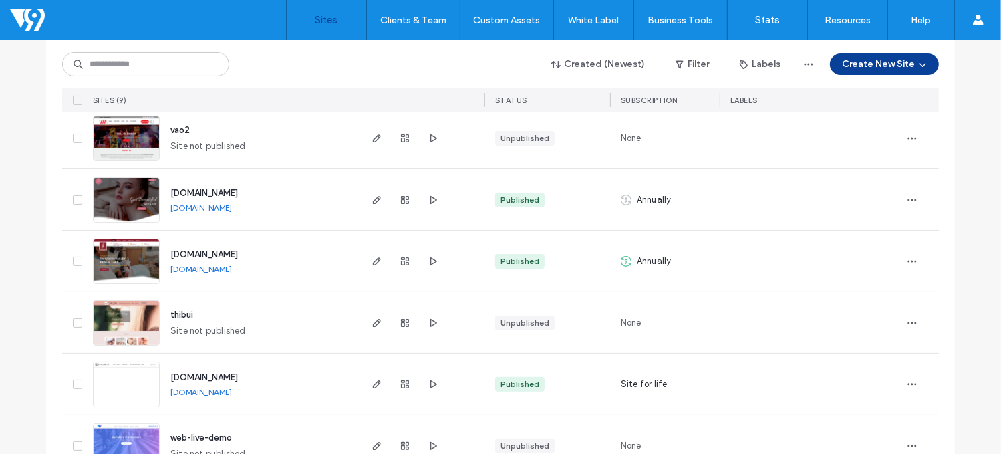
scroll to position [178, 0]
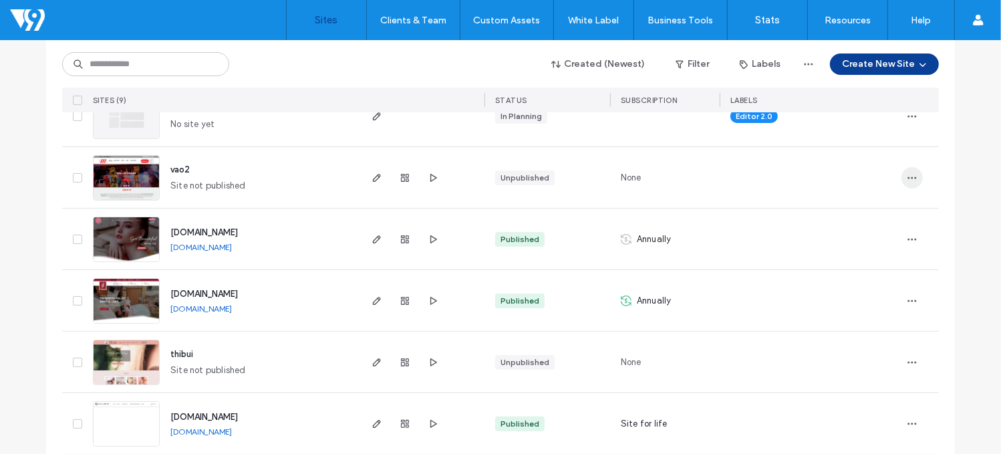
click at [912, 173] on icon "button" at bounding box center [911, 177] width 11 height 11
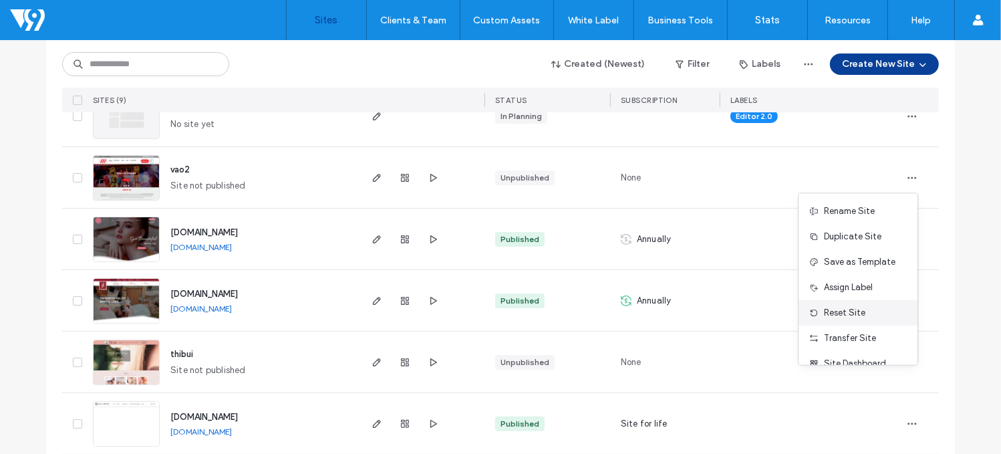
scroll to position [42, 0]
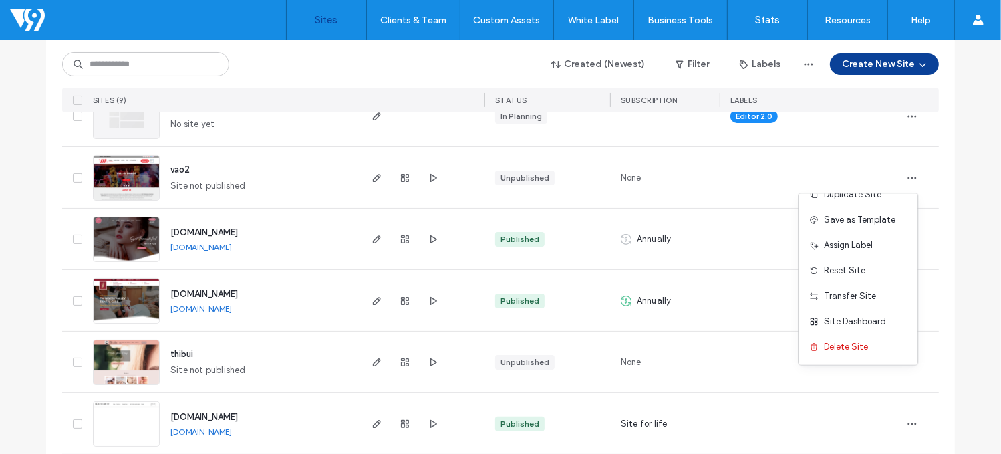
click at [943, 173] on div "Created (Newest) Filter Labels Create New Site SITES (9) STATUS SUBSCRIPTION LA…" at bounding box center [500, 326] width 908 height 625
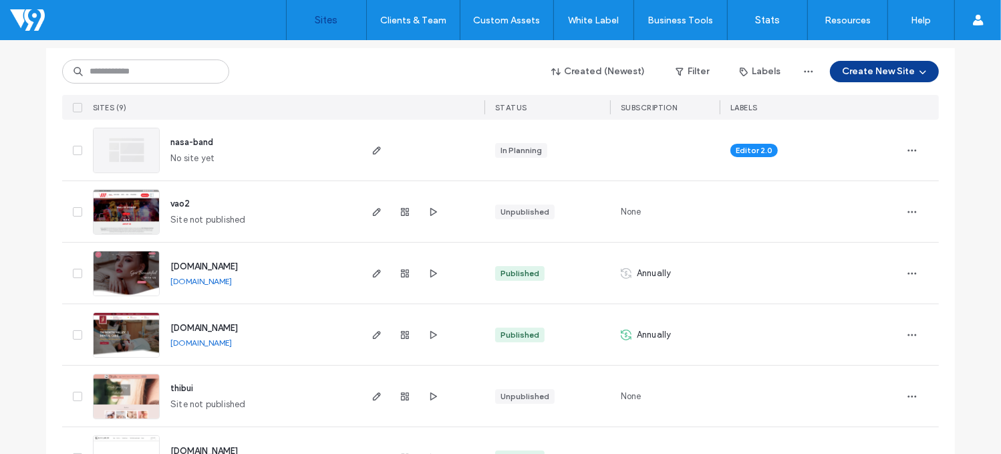
scroll to position [134, 0]
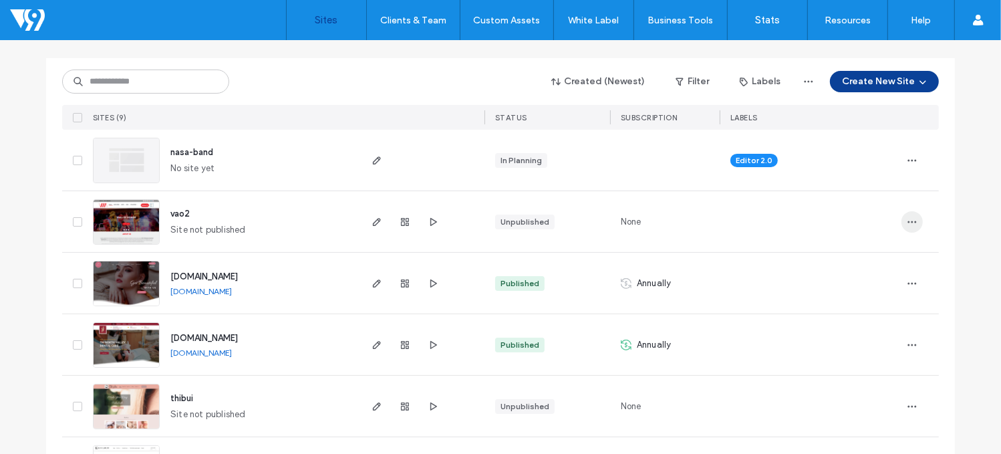
click at [908, 224] on icon "button" at bounding box center [911, 221] width 11 height 11
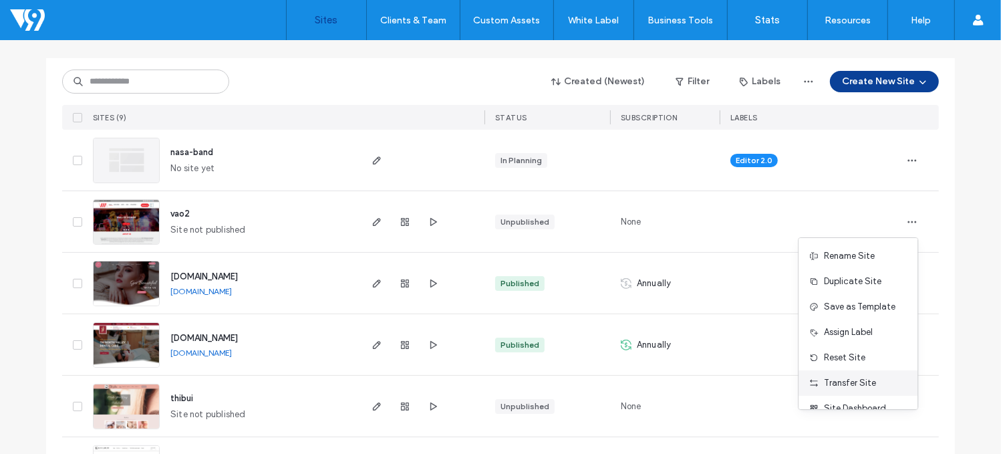
scroll to position [42, 0]
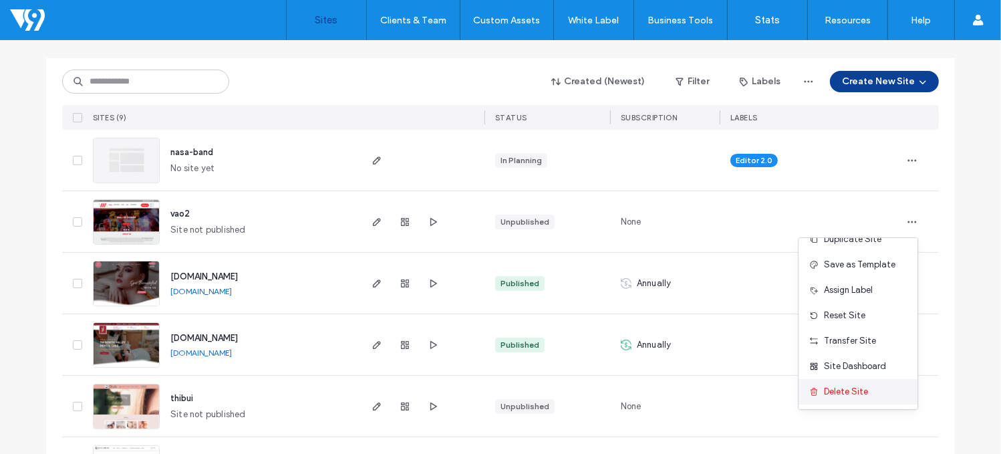
click at [860, 392] on span "Delete Site" at bounding box center [846, 391] width 44 height 13
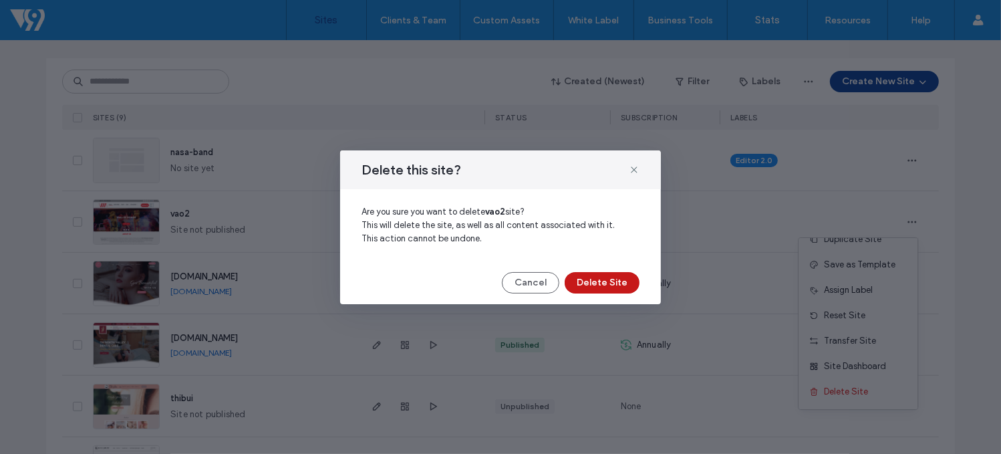
click at [599, 283] on button "Delete Site" at bounding box center [601, 282] width 75 height 21
